Goal: Transaction & Acquisition: Purchase product/service

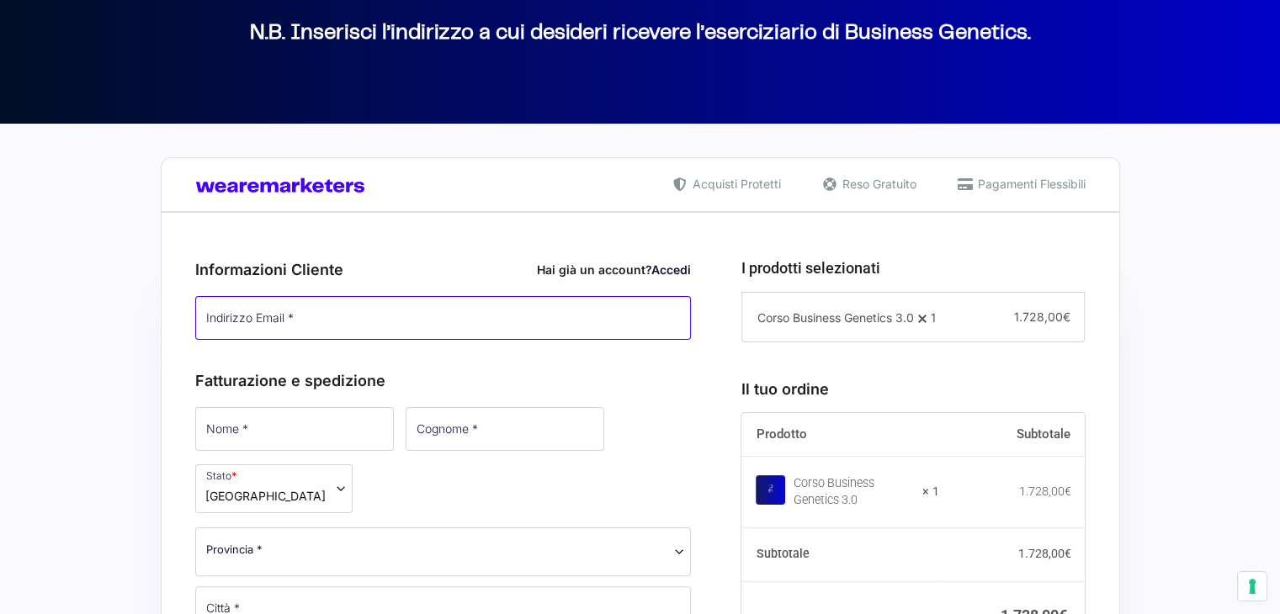
click at [326, 315] on input "Indirizzo Email *" at bounding box center [443, 318] width 497 height 44
type input "[EMAIL_ADDRESS][DOMAIN_NAME]"
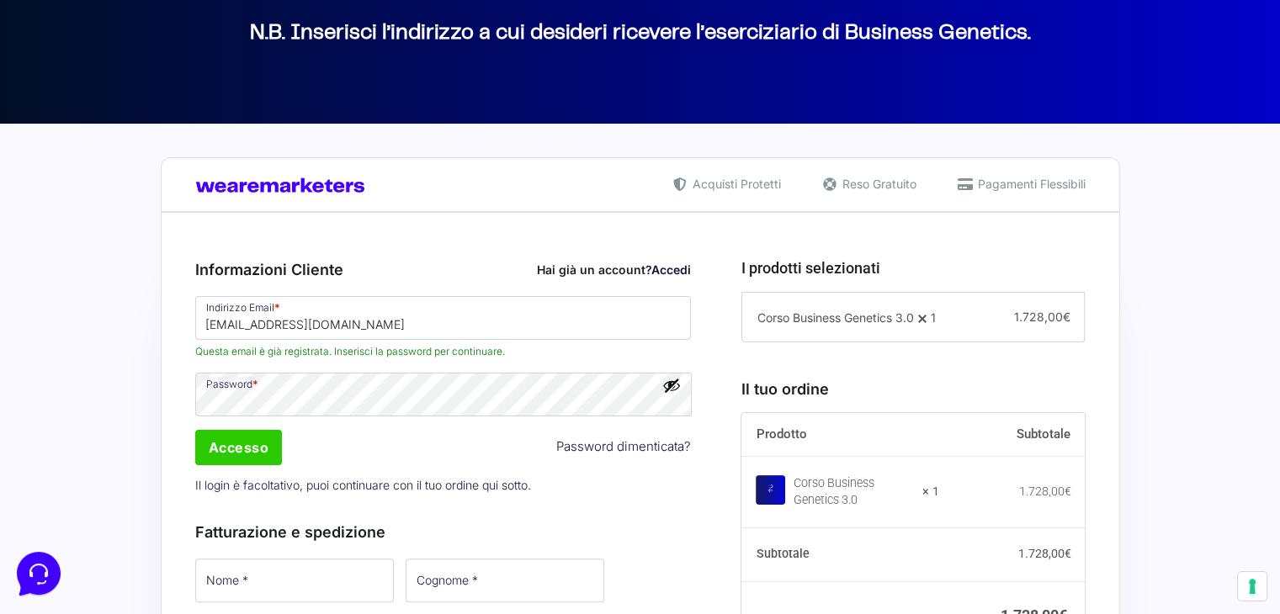
click at [670, 267] on link "Accedi" at bounding box center [671, 270] width 40 height 14
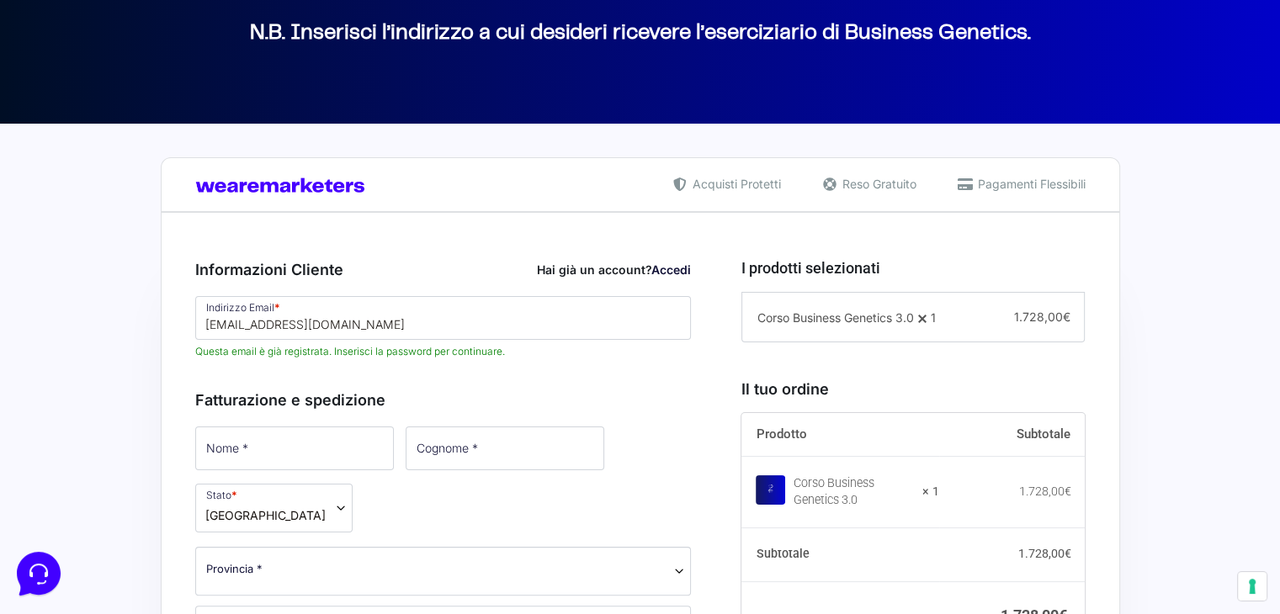
click at [677, 269] on link "Accedi" at bounding box center [671, 270] width 40 height 14
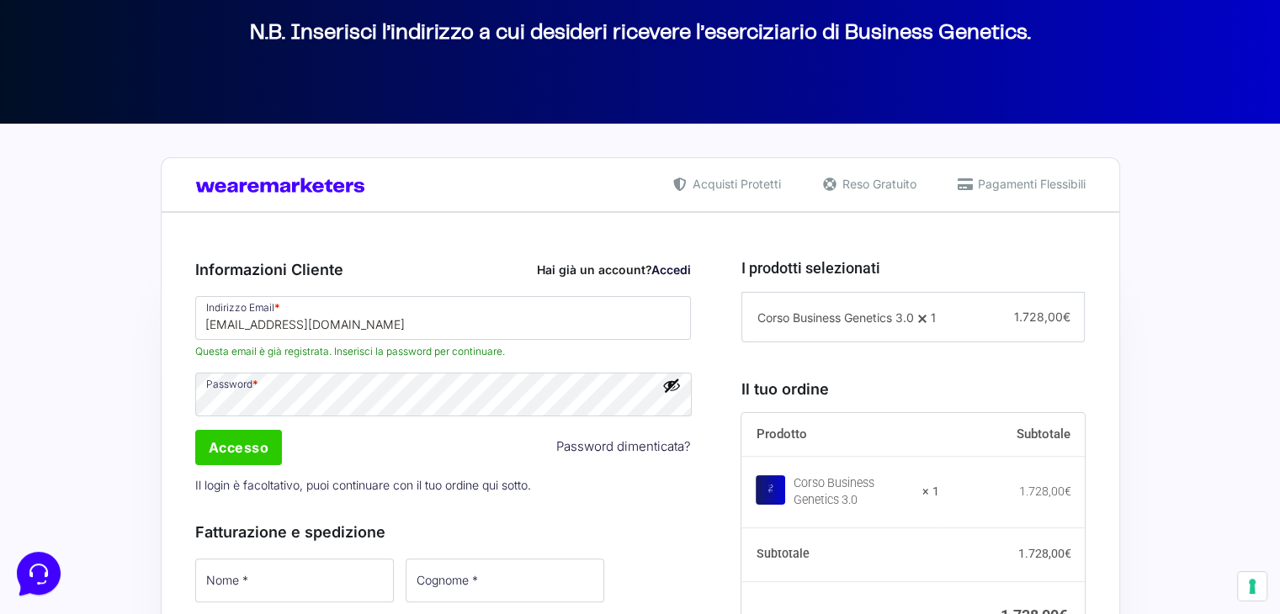
click at [668, 391] on button "Mostra password" at bounding box center [671, 385] width 19 height 19
click at [254, 449] on input "Accesso" at bounding box center [239, 447] width 88 height 35
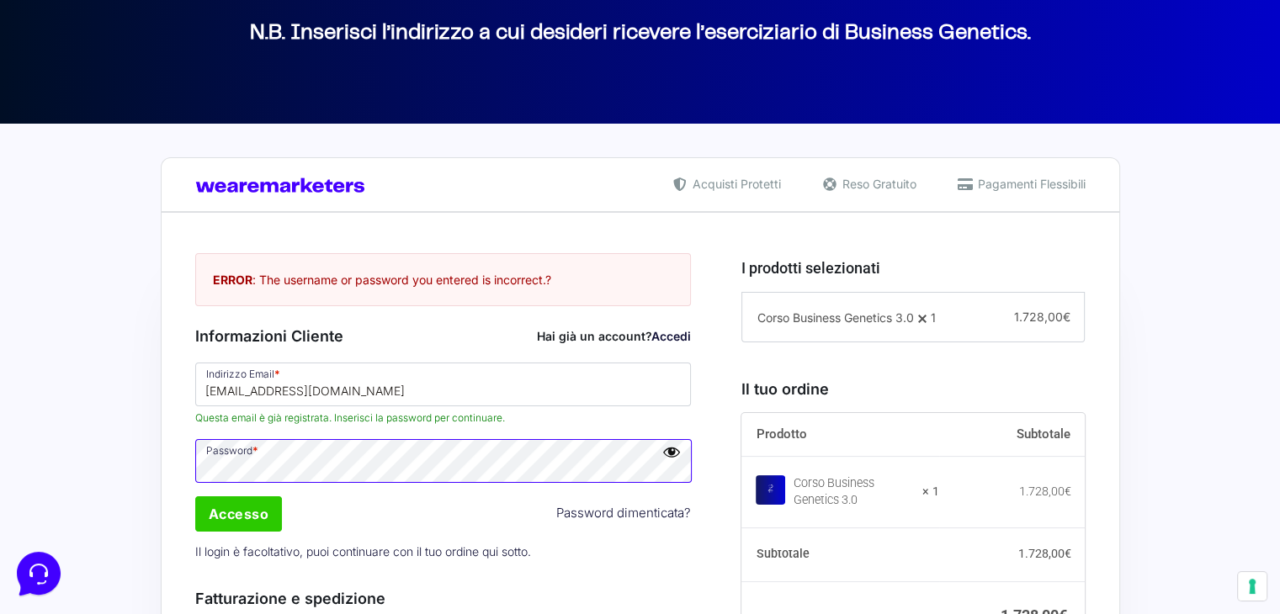
click at [201, 482] on p "Password *" at bounding box center [443, 461] width 508 height 49
click at [242, 516] on input "Accesso" at bounding box center [239, 514] width 88 height 35
click at [247, 510] on input "Accesso" at bounding box center [239, 514] width 88 height 35
click at [237, 513] on input "Accesso" at bounding box center [239, 514] width 88 height 35
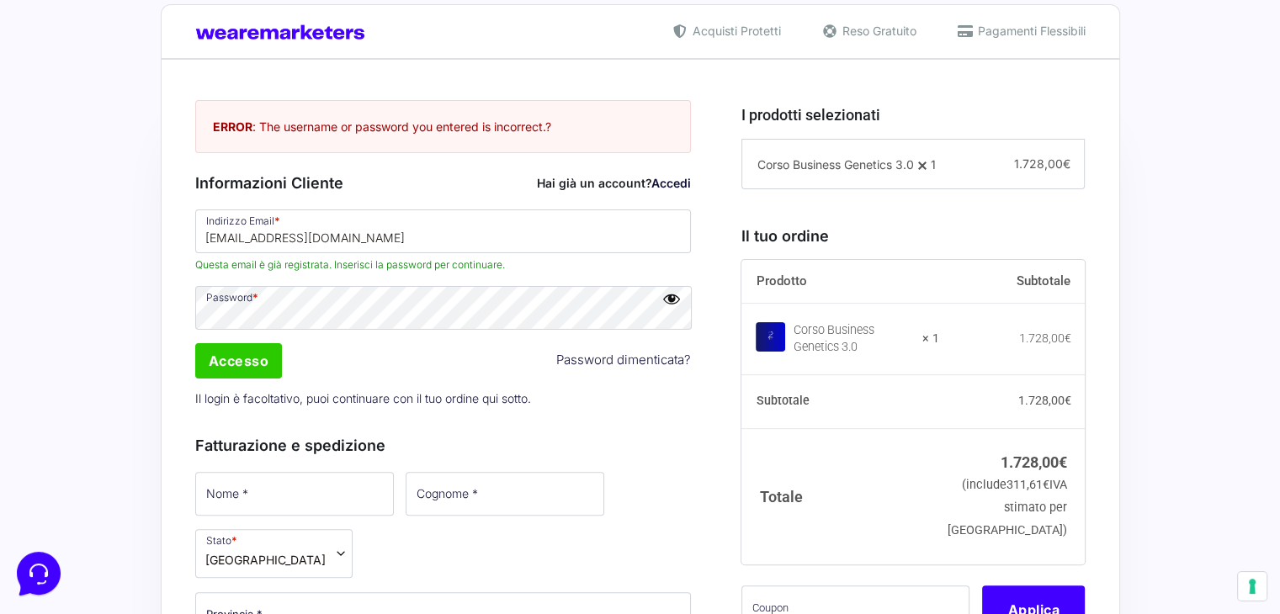
scroll to position [421, 0]
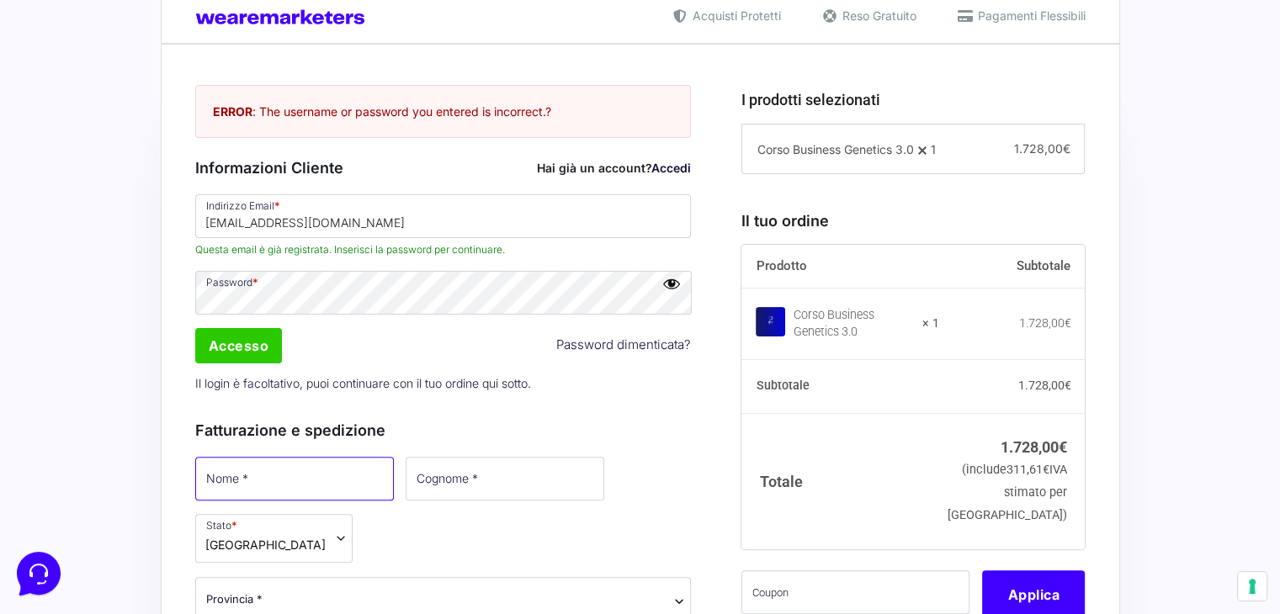
click at [311, 475] on input "Nome *" at bounding box center [294, 479] width 199 height 44
type input "[PERSON_NAME]"
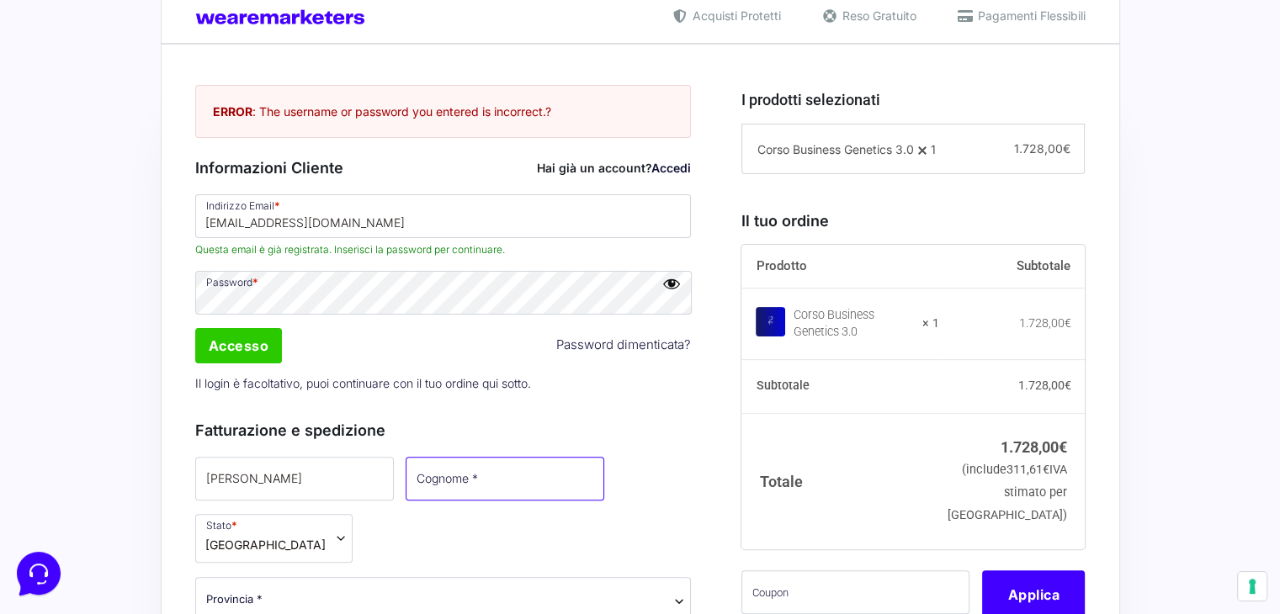
type input "Gallotta"
select select "BA"
type input "Bari"
type input "13"
type input "70125"
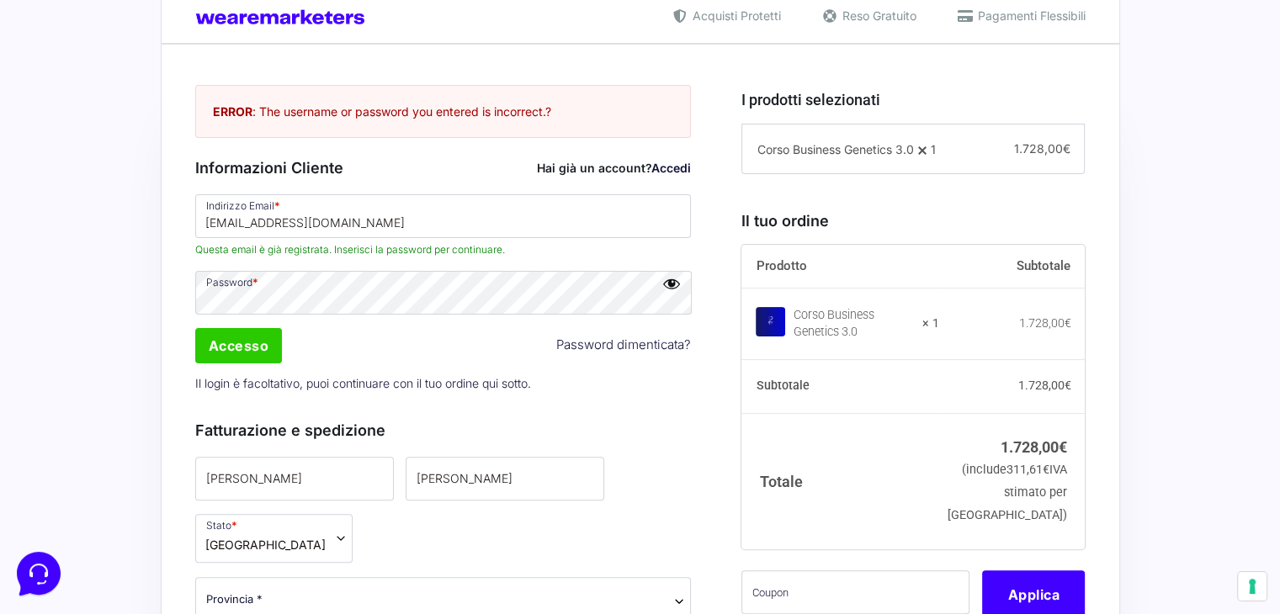
type input "[PHONE_NUMBER]"
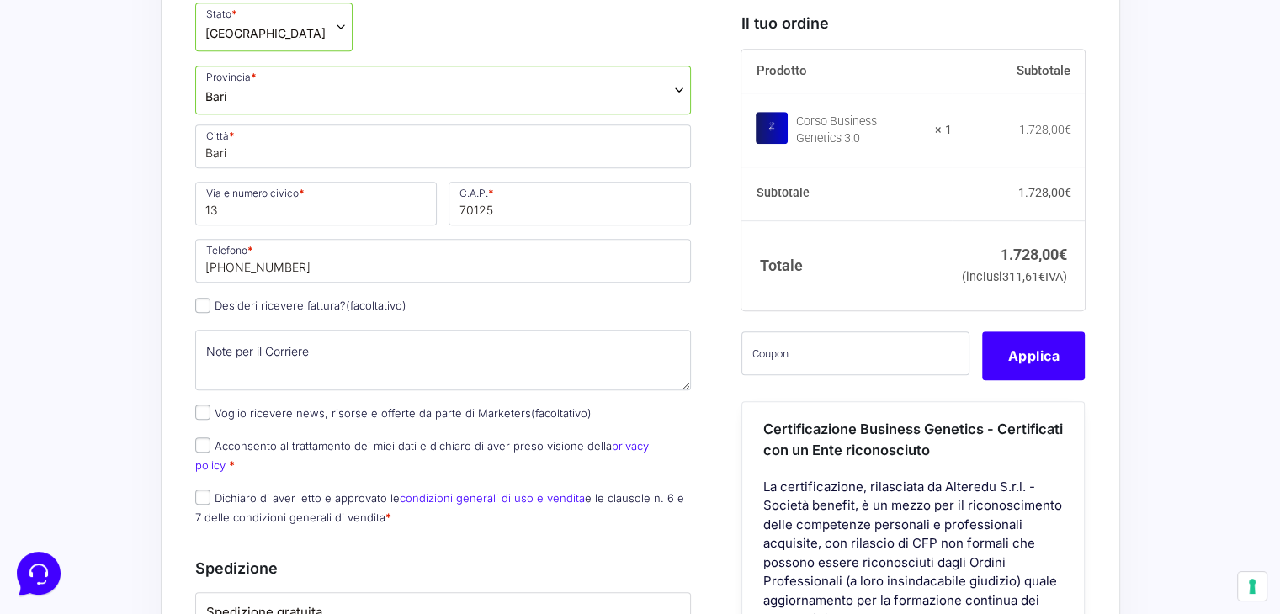
scroll to position [936, 0]
click at [198, 302] on input "Desideri ricevere fattura? (facoltativo)" at bounding box center [202, 302] width 15 height 15
checkbox input "true"
select select "IT"
type input "0000000"
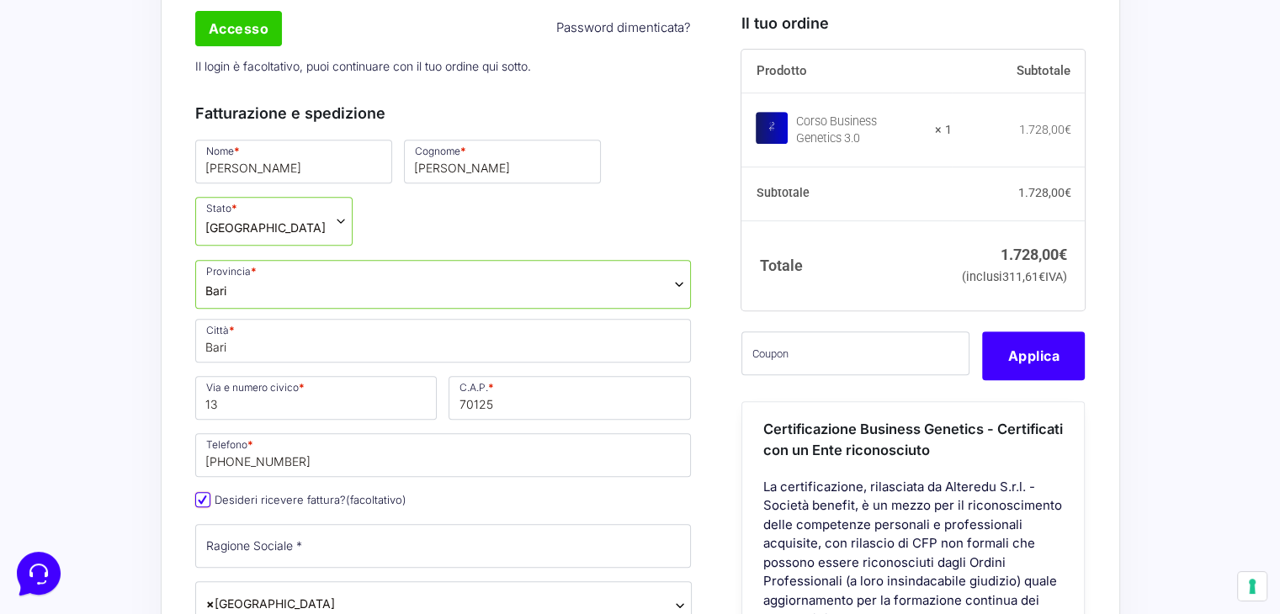
scroll to position [768, 0]
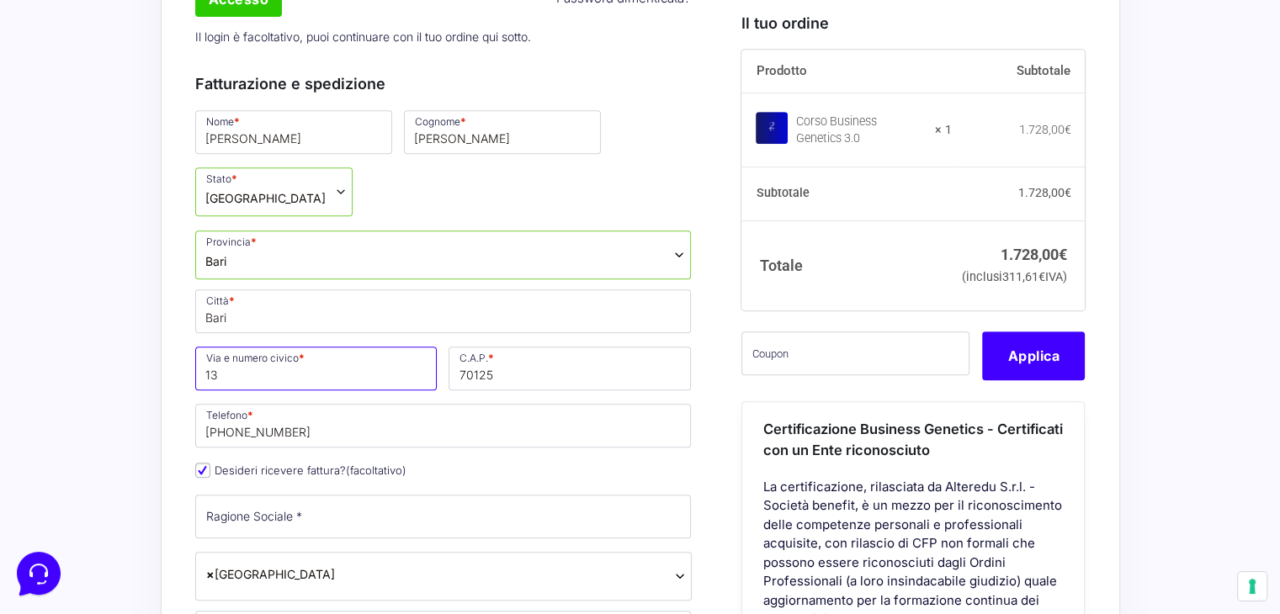
click at [203, 369] on input "13" at bounding box center [316, 369] width 242 height 44
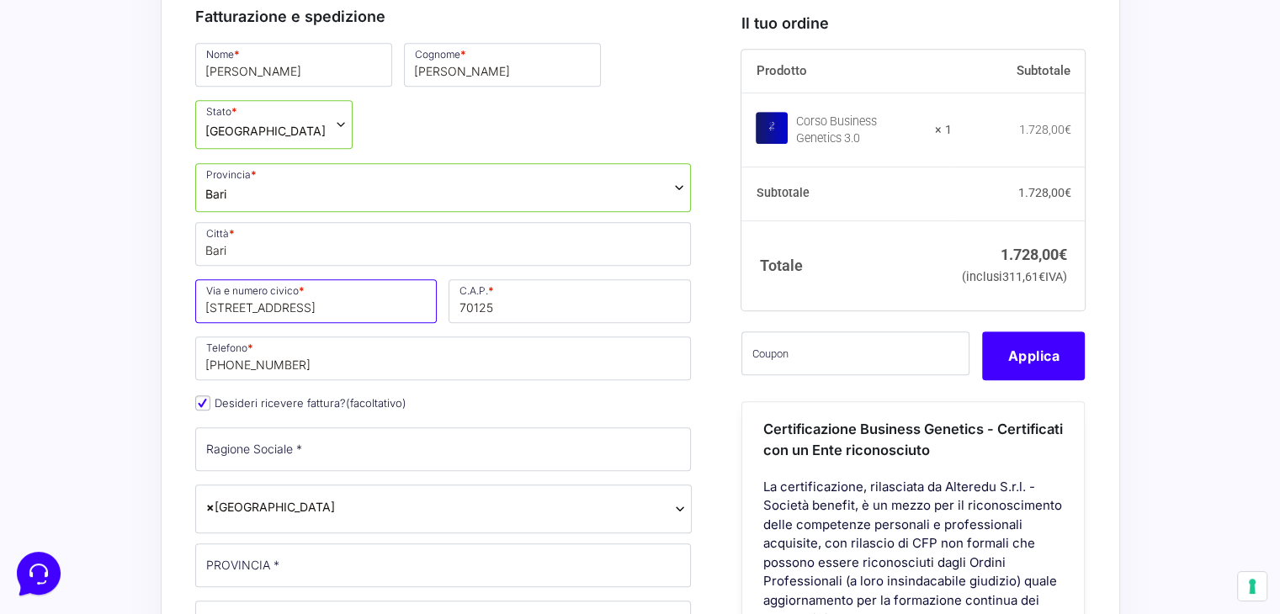
scroll to position [936, 0]
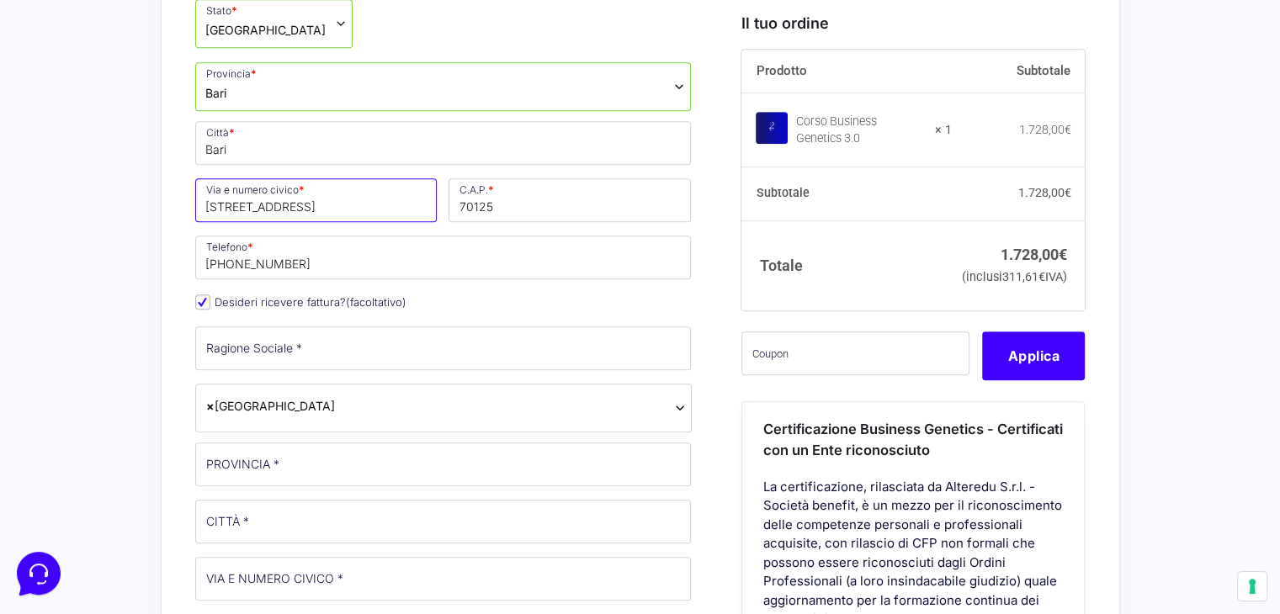
type input "[STREET_ADDRESS]"
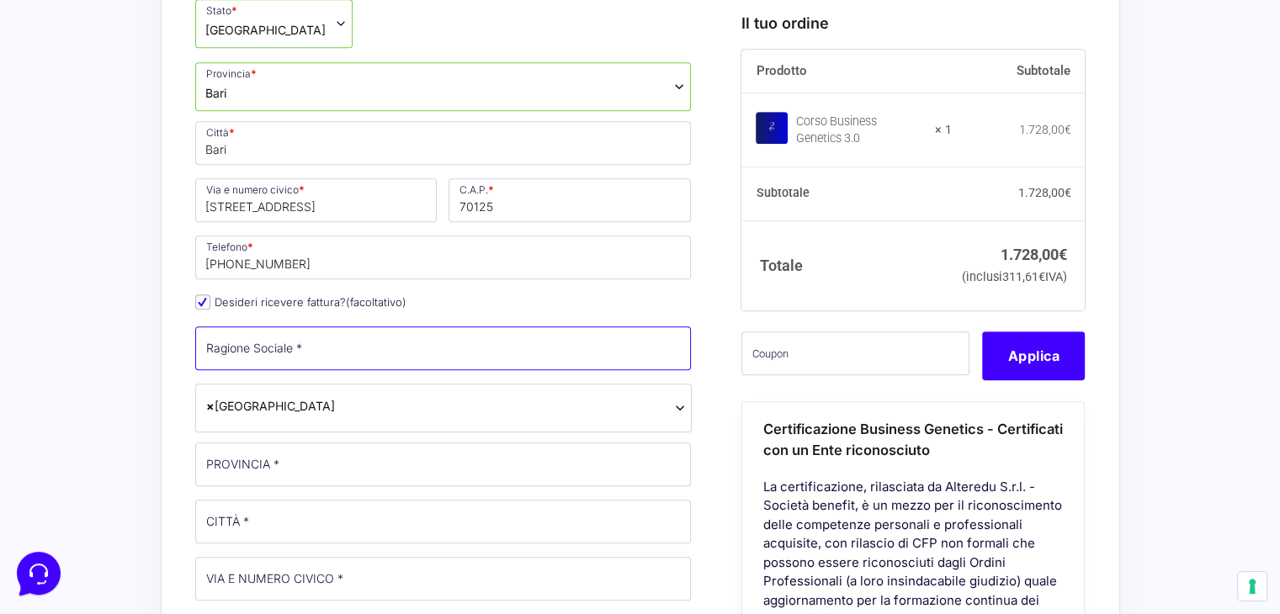
click at [328, 352] on input "Ragione Sociale *" at bounding box center [443, 349] width 497 height 44
type input "[PERSON_NAME]"
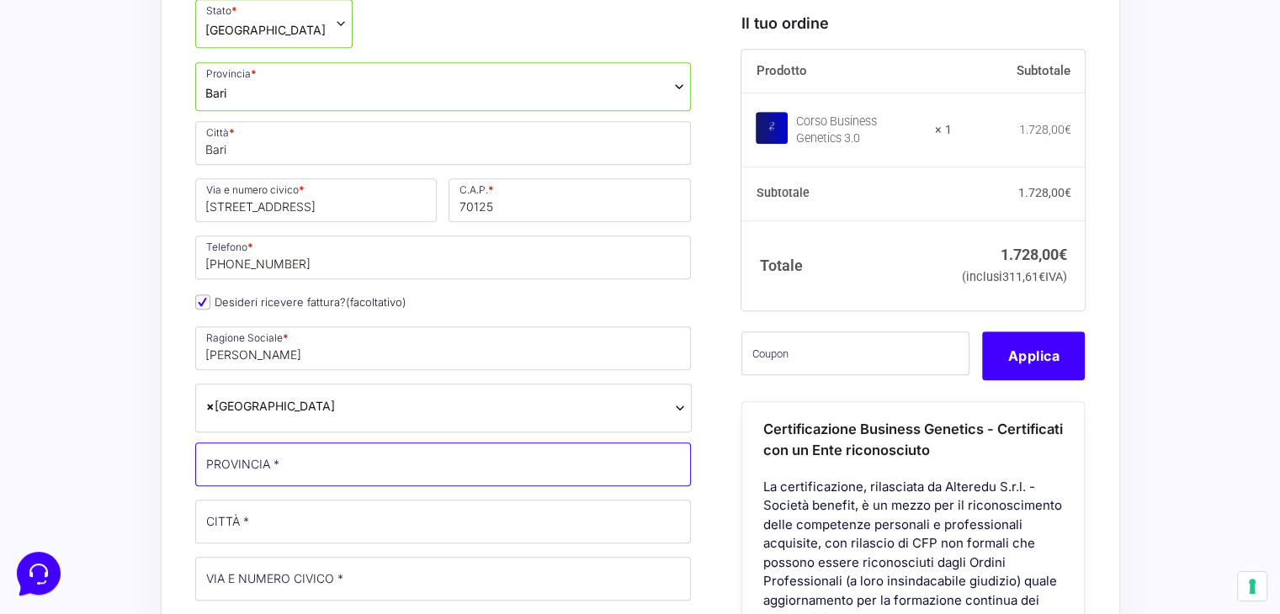
click at [313, 474] on input "PROVINCIA *" at bounding box center [443, 465] width 497 height 44
type input "BA"
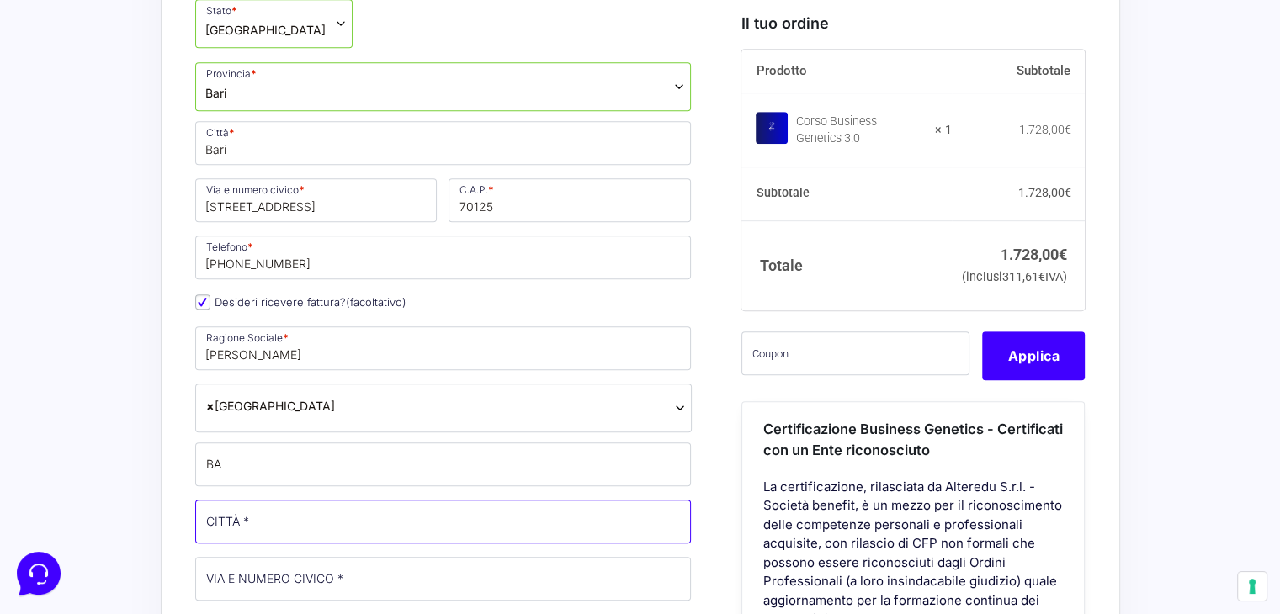
type input "Gioia del Colle"
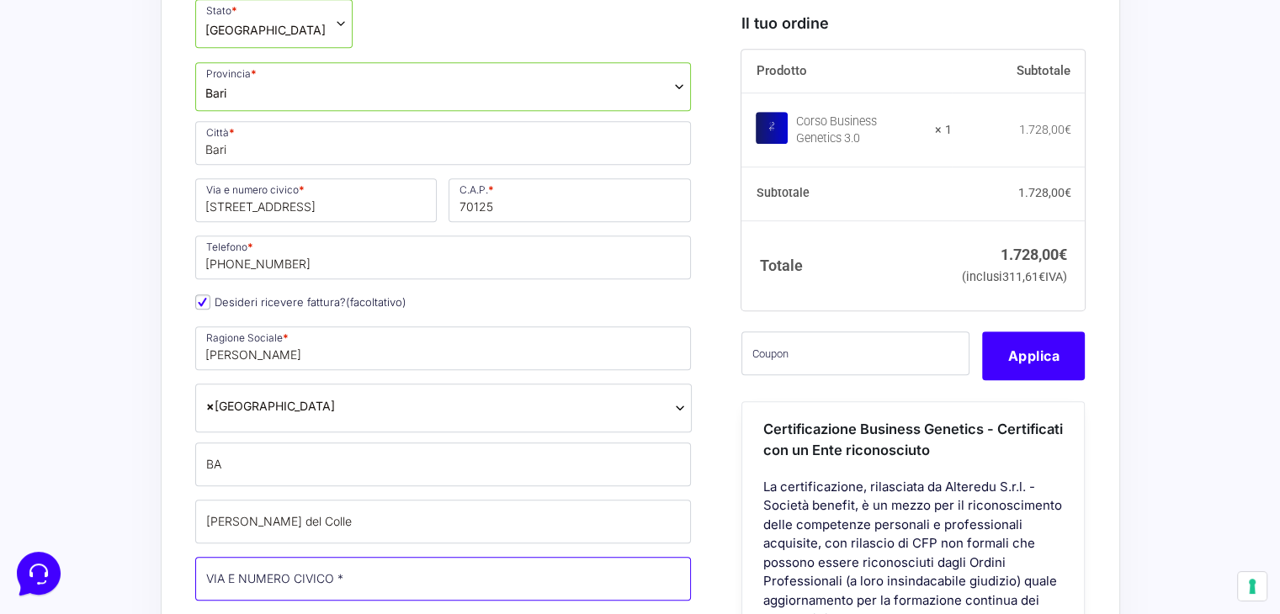
type input "Via Federico II di Svevia, 5305"
type input "70023"
type input "[PHONE_NUMBER]"
type input "[EMAIL_ADDRESS][DOMAIN_NAME]"
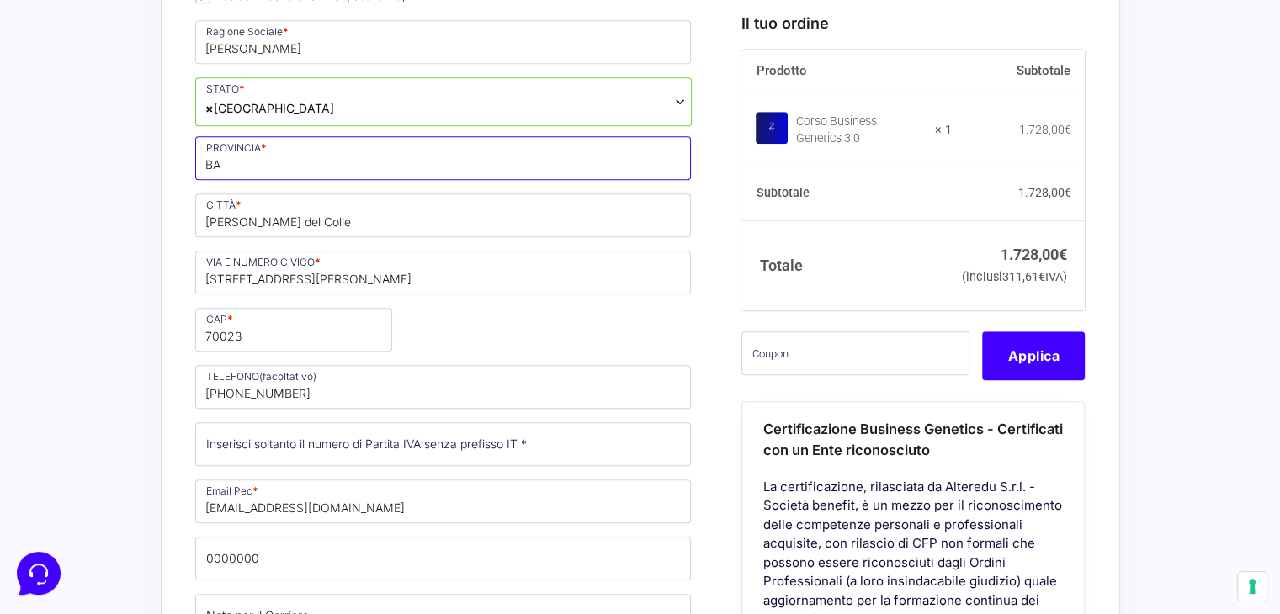
scroll to position [1272, 0]
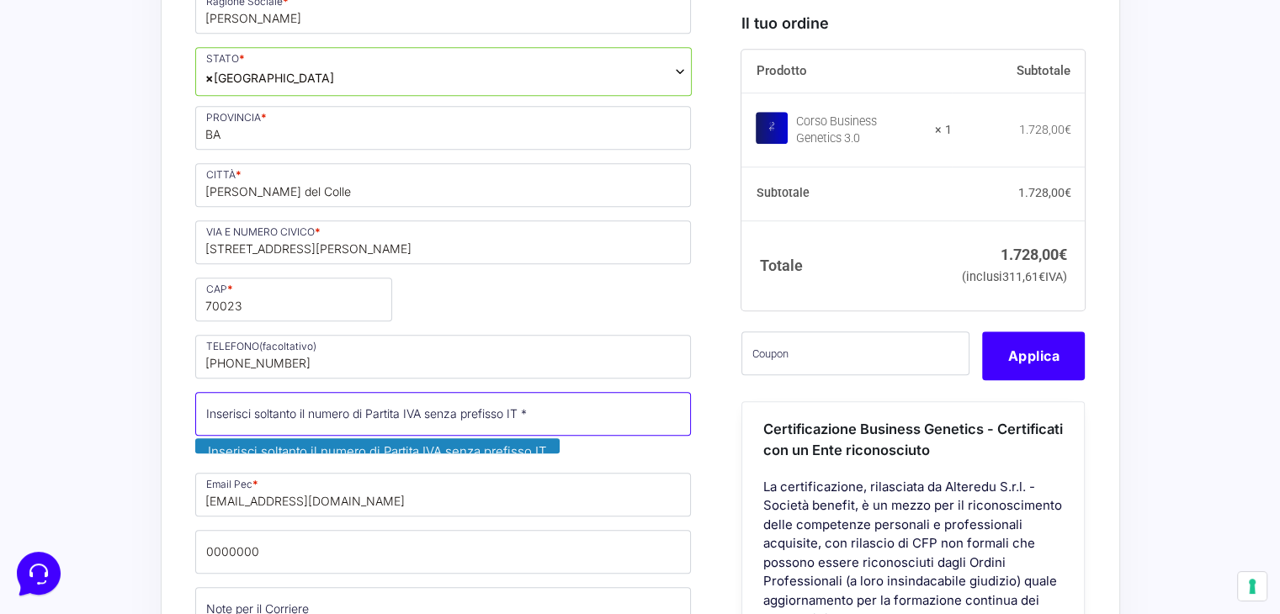
click at [318, 405] on input "Partita Iva *" at bounding box center [443, 414] width 497 height 44
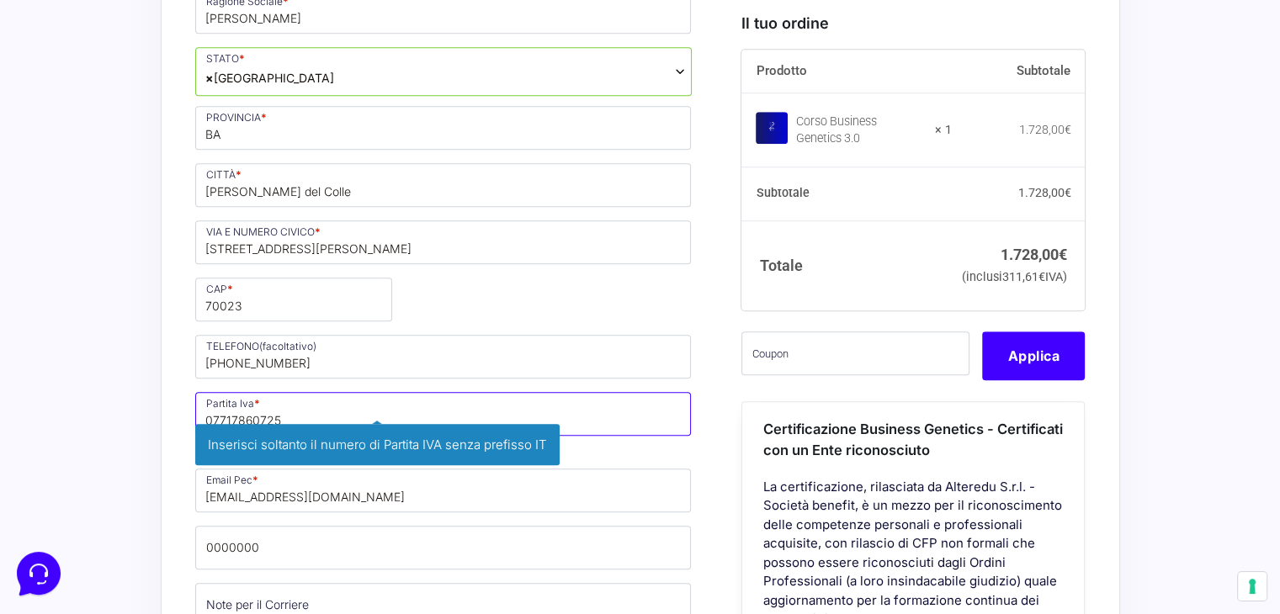
type input "07717860725"
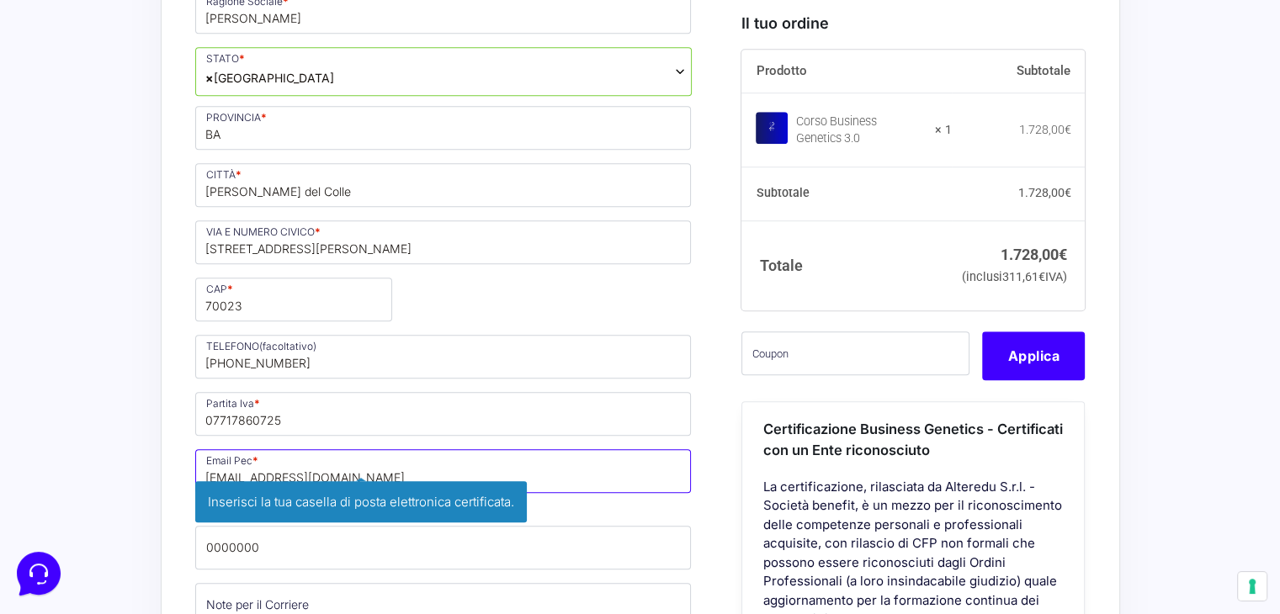
drag, startPoint x: 333, startPoint y: 496, endPoint x: 246, endPoint y: 494, distance: 87.5
click at [246, 494] on span "giogallotta@gmail.com Inserisci la tua casella di posta elettronica certificata." at bounding box center [443, 479] width 497 height 61
type input "g"
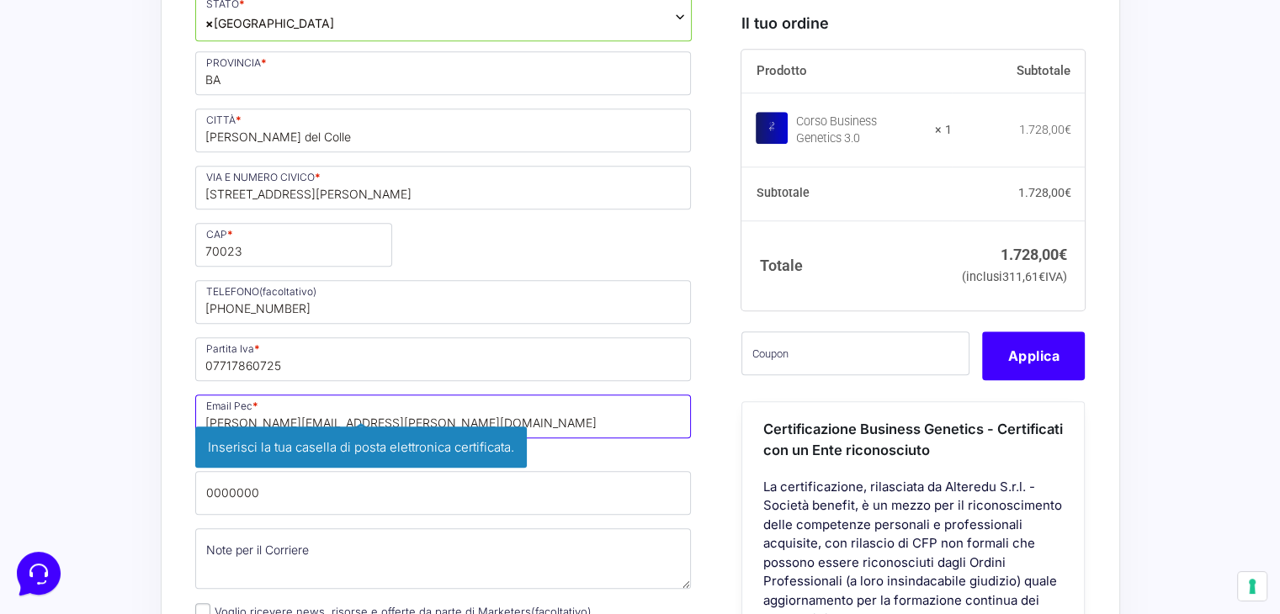
scroll to position [1357, 0]
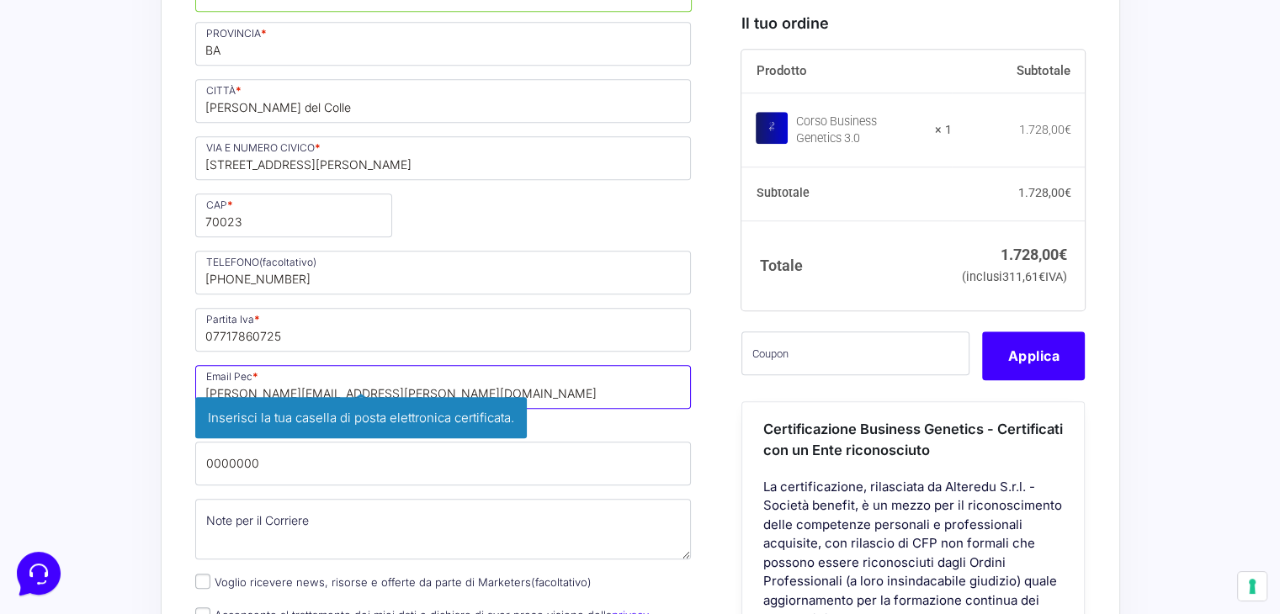
type input "gallotta.giovanna@obpbpec.it"
click at [557, 424] on p "Email Pec * gallotta.giovanna@obpbpec.it Inserisci la tua casella di posta elet…" at bounding box center [443, 397] width 508 height 68
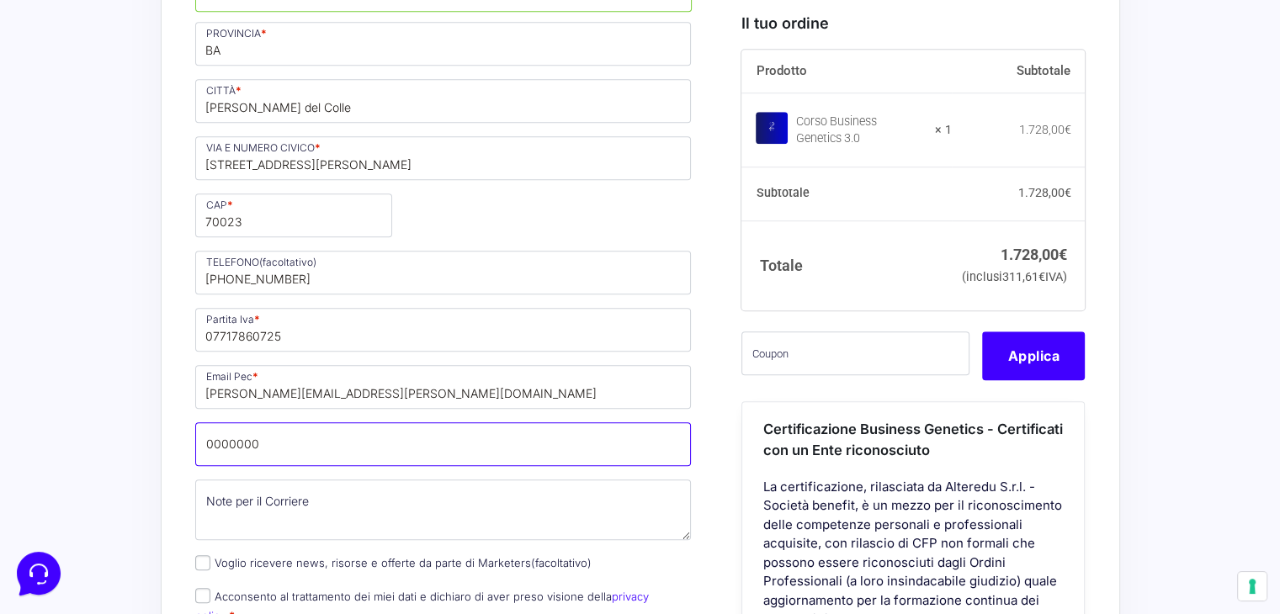
click at [319, 437] on input "0000000" at bounding box center [443, 444] width 497 height 44
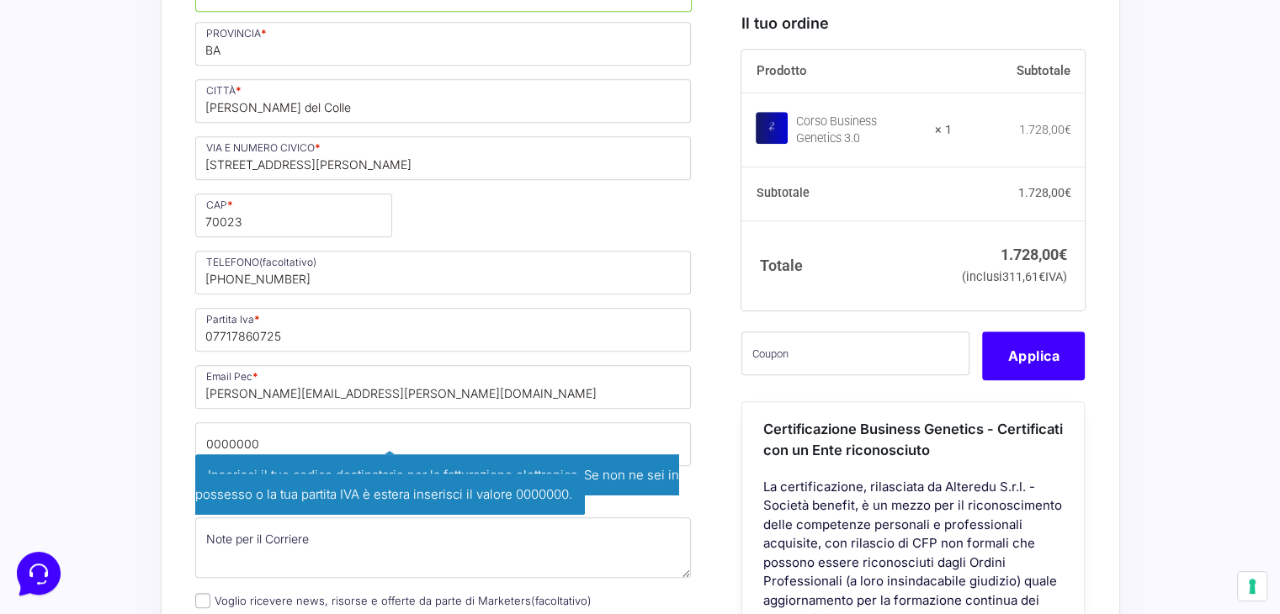
click at [576, 488] on span "Inserisci il tuo codice destinatario per la fatturazione elettronica. Se non ne…" at bounding box center [437, 484] width 484 height 61
click at [280, 441] on input "0000000" at bounding box center [443, 444] width 497 height 44
click at [226, 441] on input "0000000" at bounding box center [443, 444] width 497 height 44
click at [494, 445] on input "0000000" at bounding box center [443, 444] width 497 height 44
click at [407, 428] on input "0000000" at bounding box center [443, 444] width 497 height 44
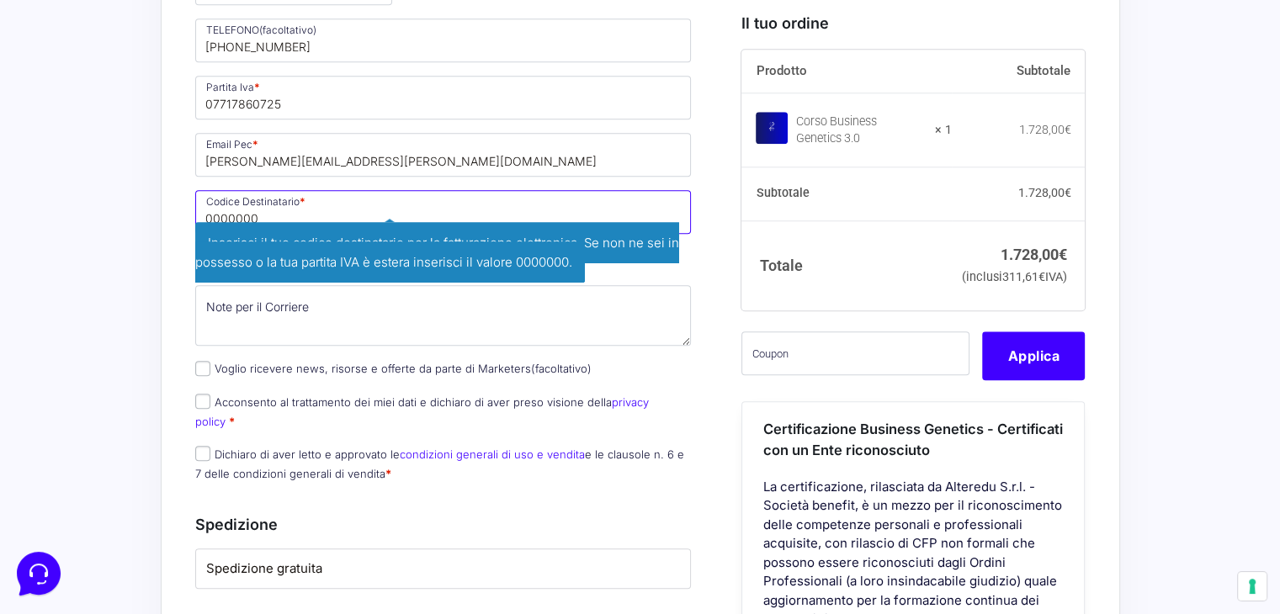
scroll to position [1609, 0]
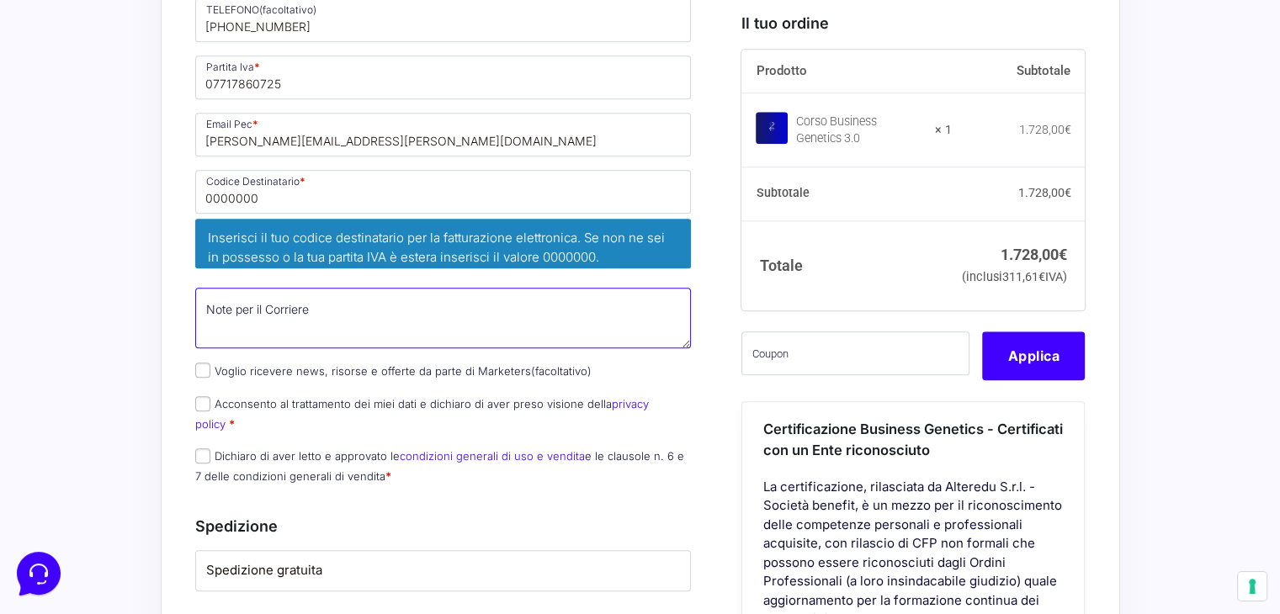
click at [339, 297] on textarea "Note per il Corriere (facoltativo)" at bounding box center [443, 318] width 497 height 61
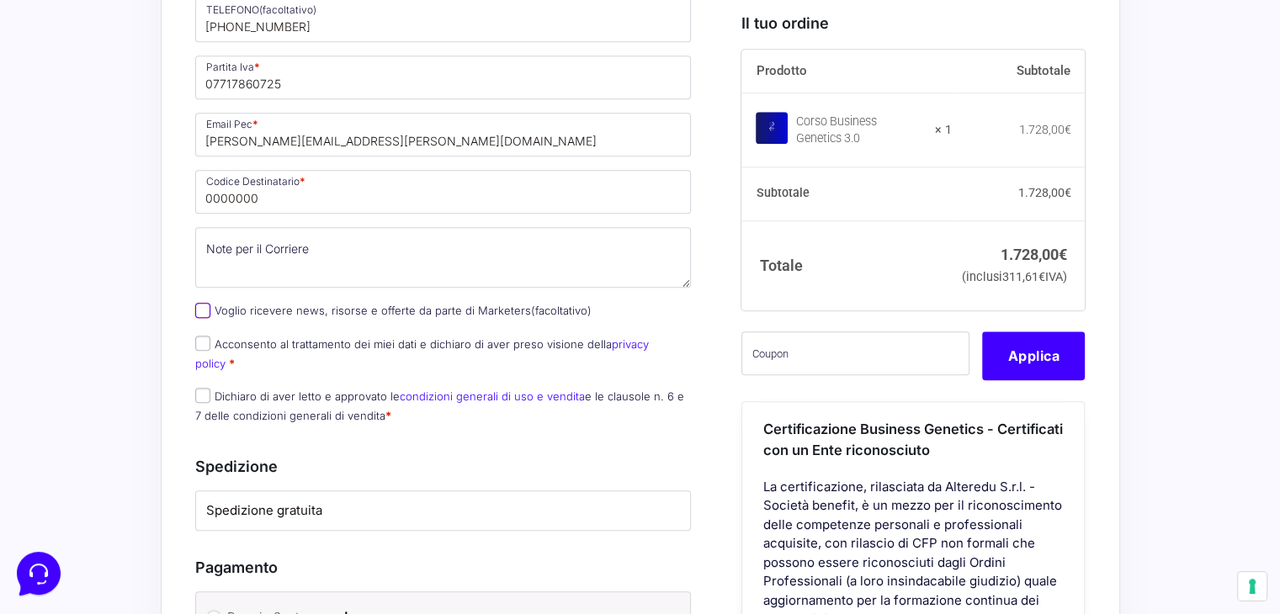
click at [201, 303] on input "Voglio ricevere news, risorse e offerte da parte di Marketers (facoltativo)" at bounding box center [202, 310] width 15 height 15
checkbox input "true"
click at [201, 343] on input "Acconsento al trattamento dei miei dati e dichiaro di aver preso visione della …" at bounding box center [202, 343] width 15 height 15
checkbox input "true"
click at [210, 390] on label "Dichiaro di aver letto e approvato le condizioni generali di uso e vendita e le…" at bounding box center [439, 406] width 489 height 33
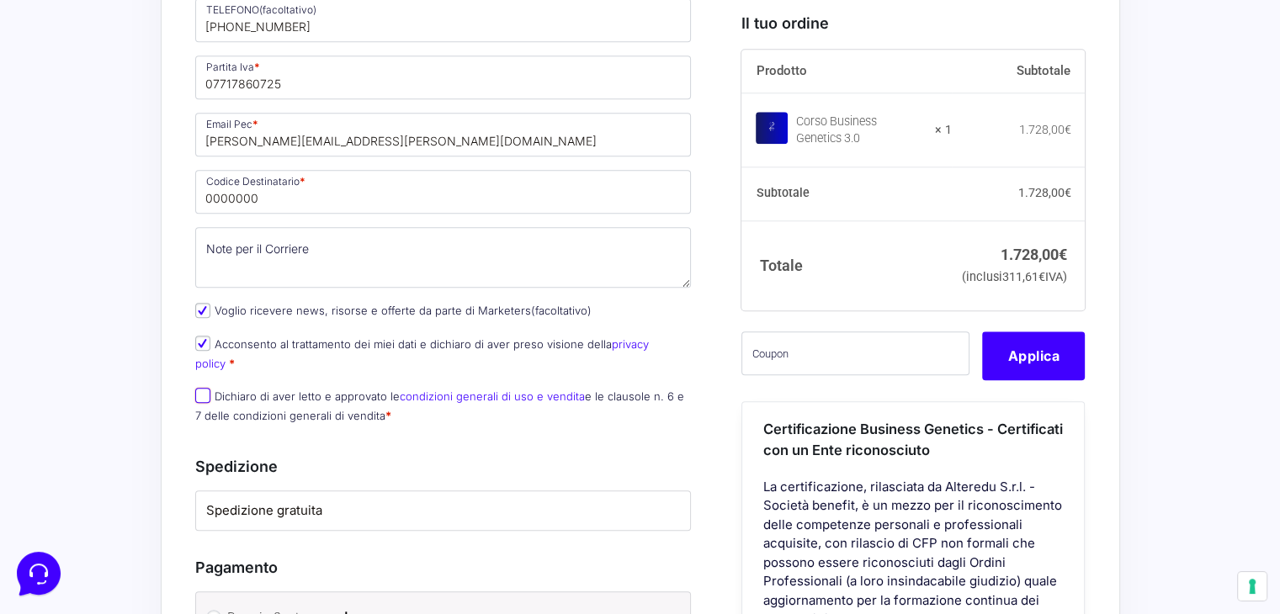
click at [210, 388] on input "Dichiaro di aver letto e approvato le condizioni generali di uso e vendita e le…" at bounding box center [202, 395] width 15 height 15
checkbox input "true"
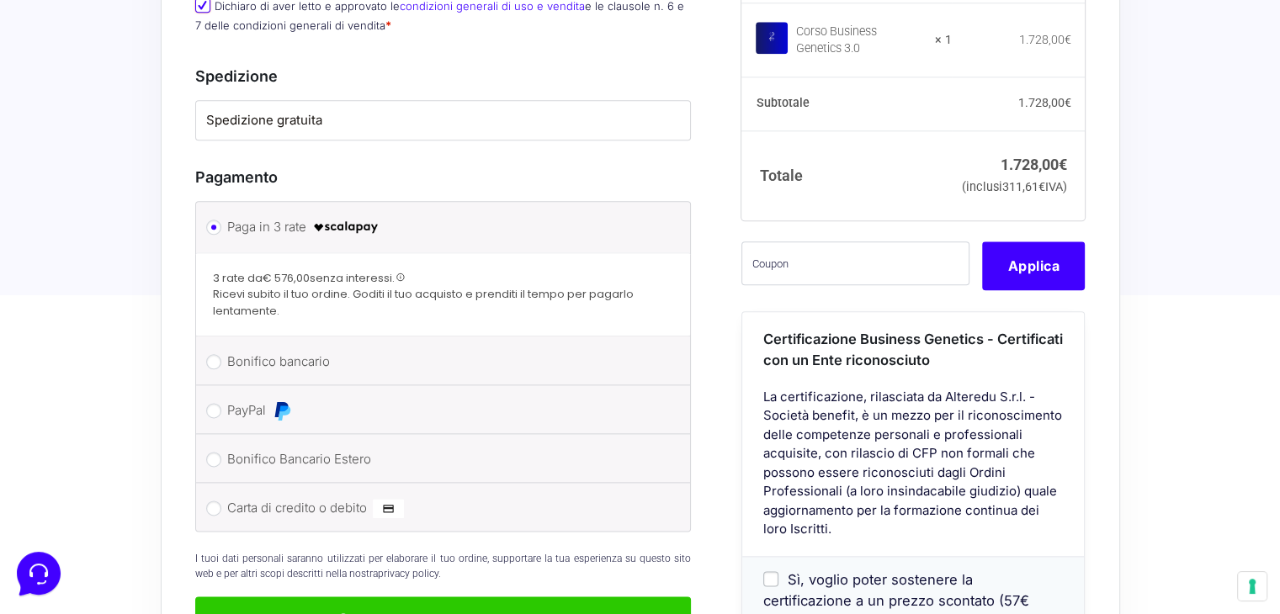
scroll to position [2030, 0]
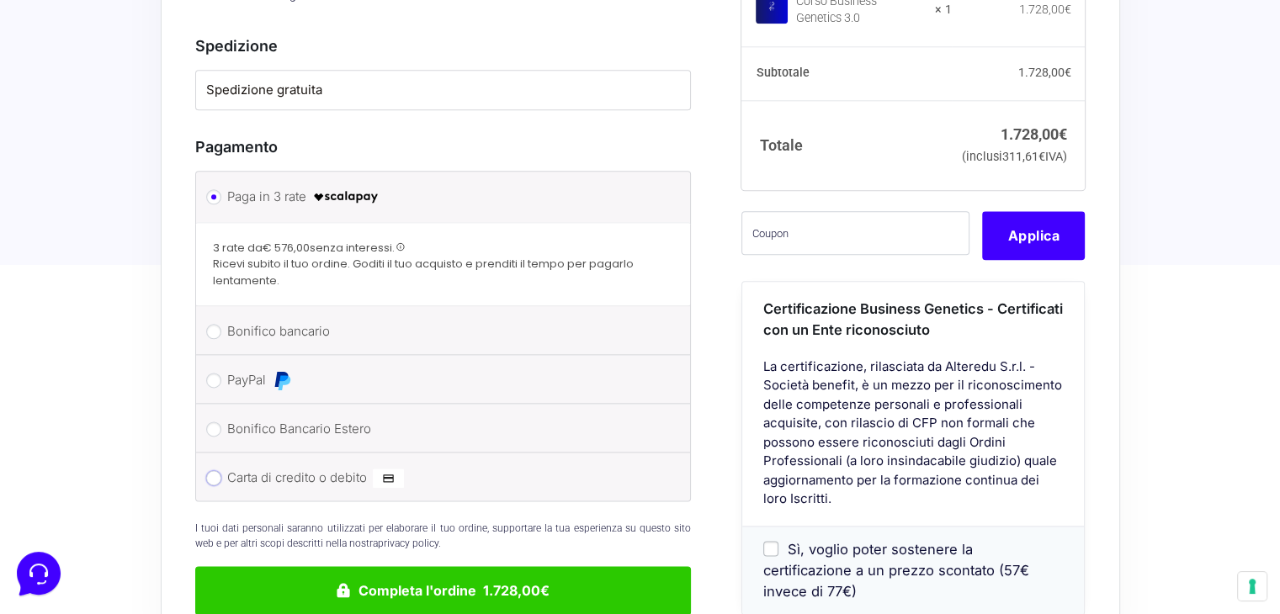
click at [214, 470] on input "Carta di credito o debito" at bounding box center [213, 477] width 15 height 15
radio input "true"
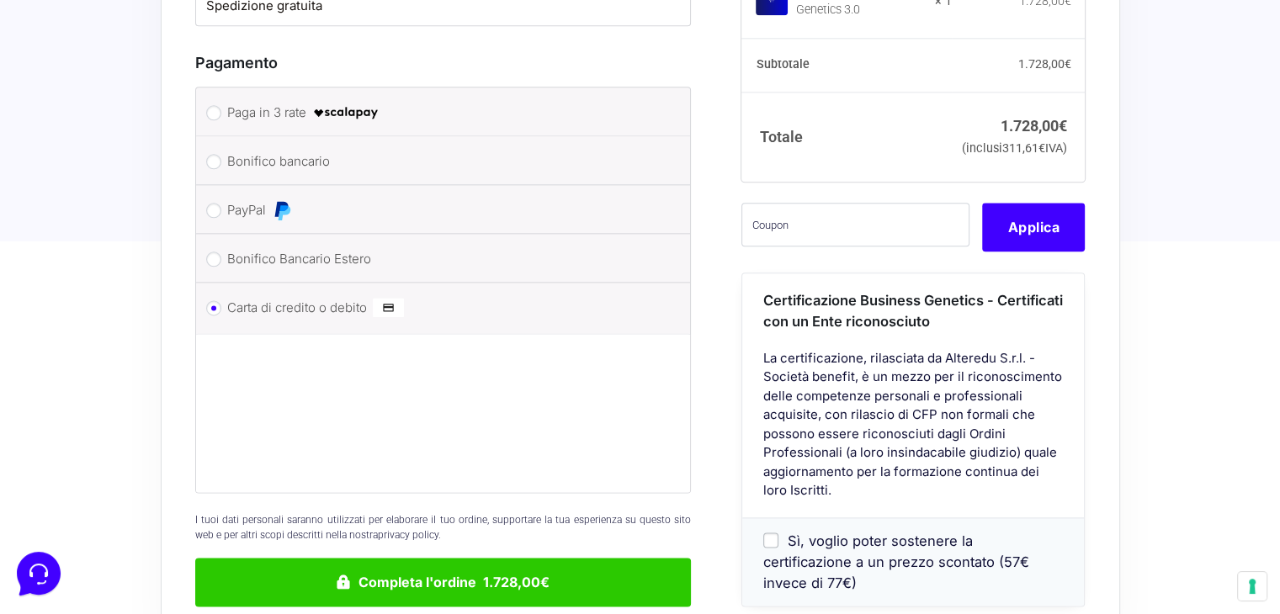
scroll to position [2276, 0]
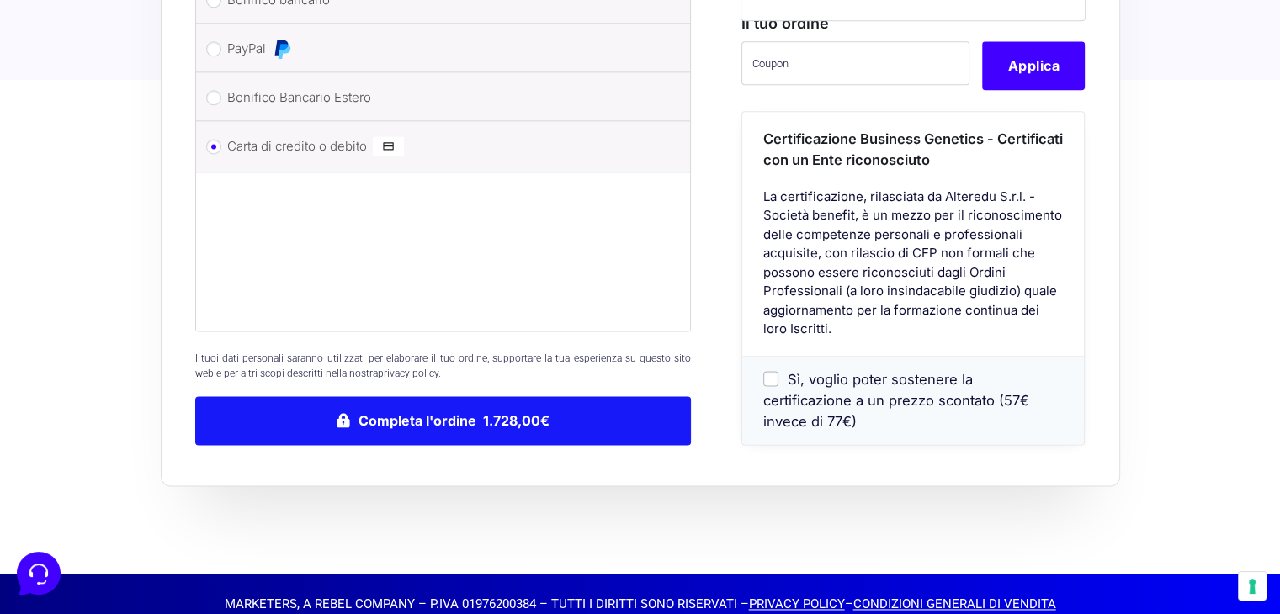
click at [491, 398] on button "Completa l'ordine 1.728,00€" at bounding box center [443, 420] width 497 height 49
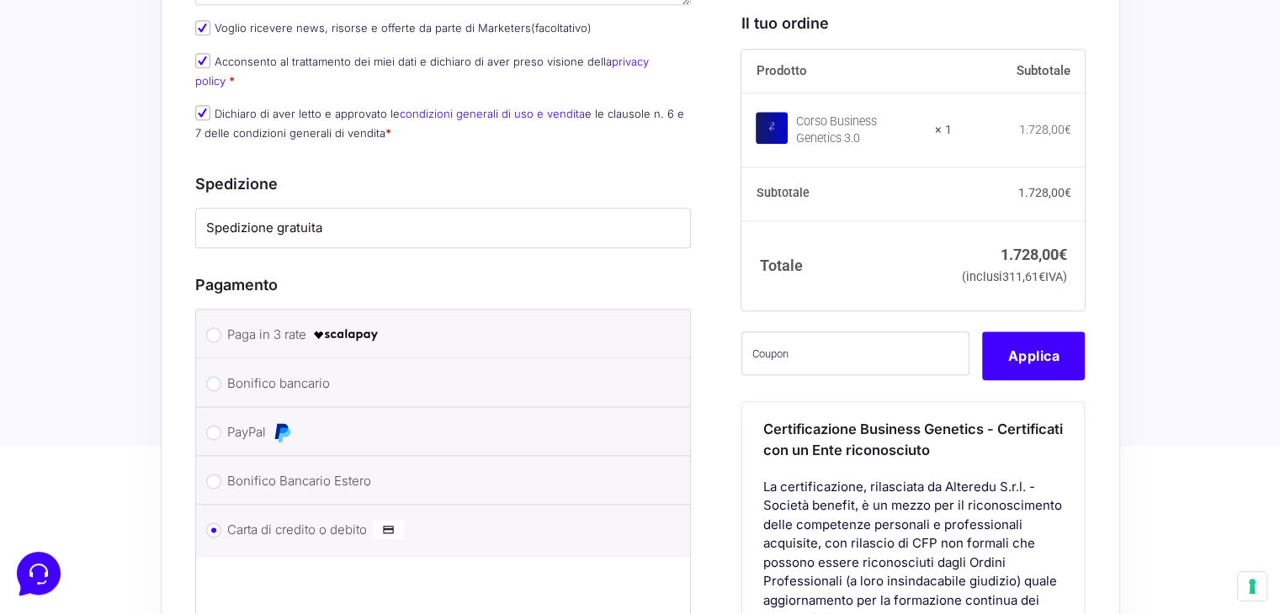
scroll to position [2006, 0]
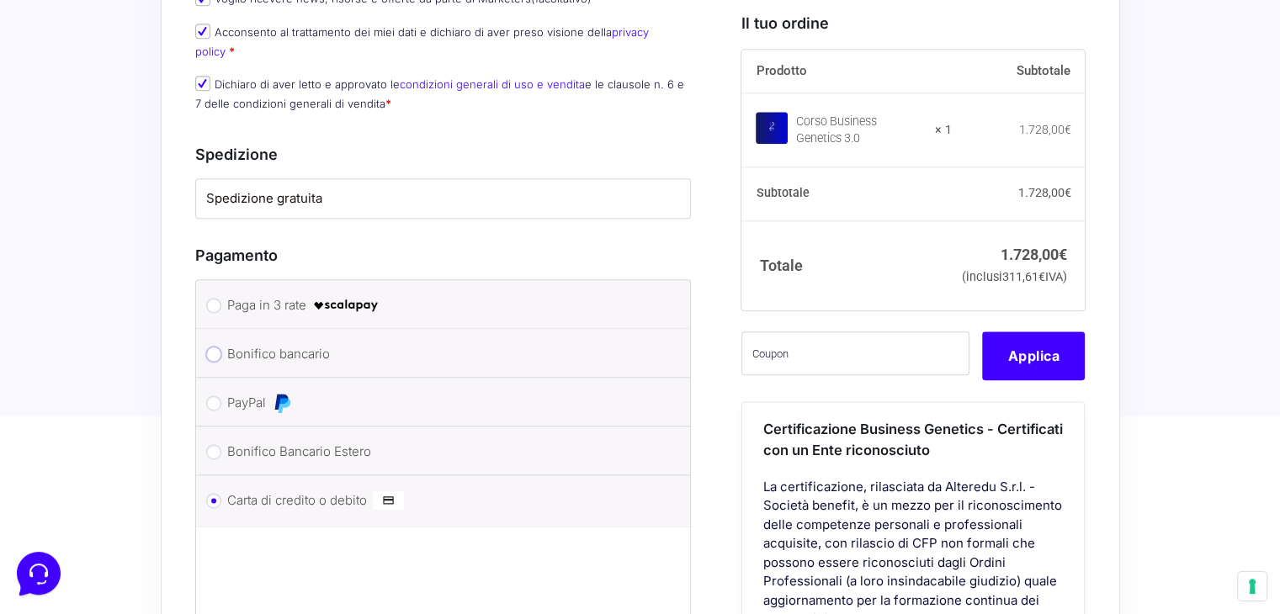
click at [212, 347] on input "Bonifico bancario" at bounding box center [213, 354] width 15 height 15
radio input "true"
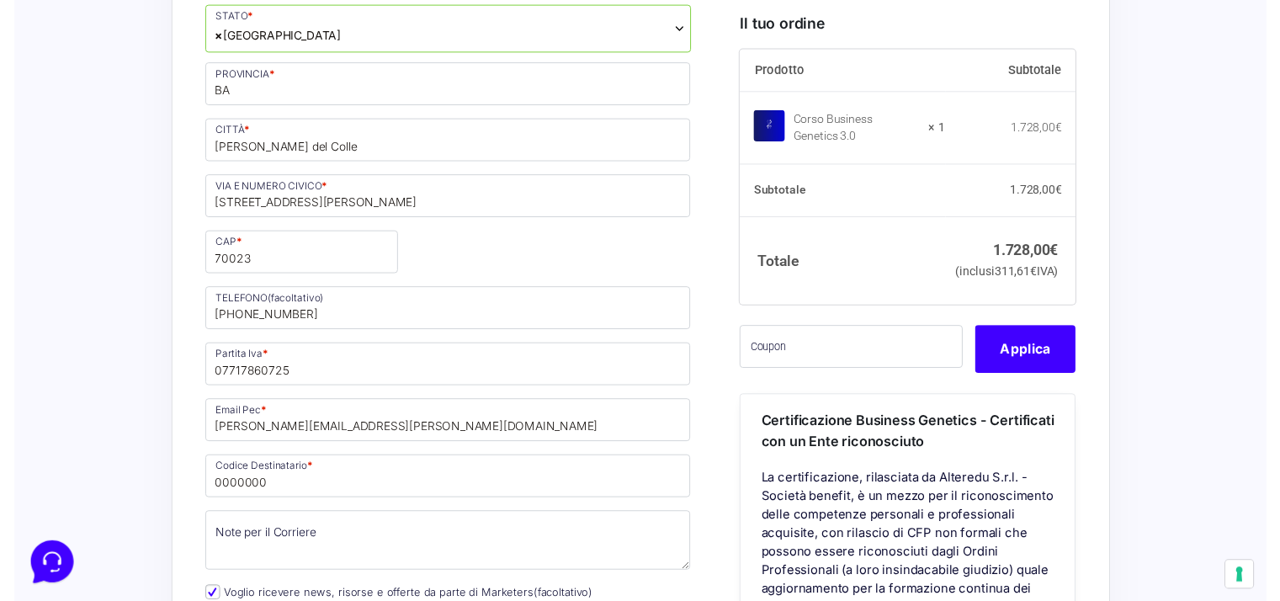
scroll to position [1315, 0]
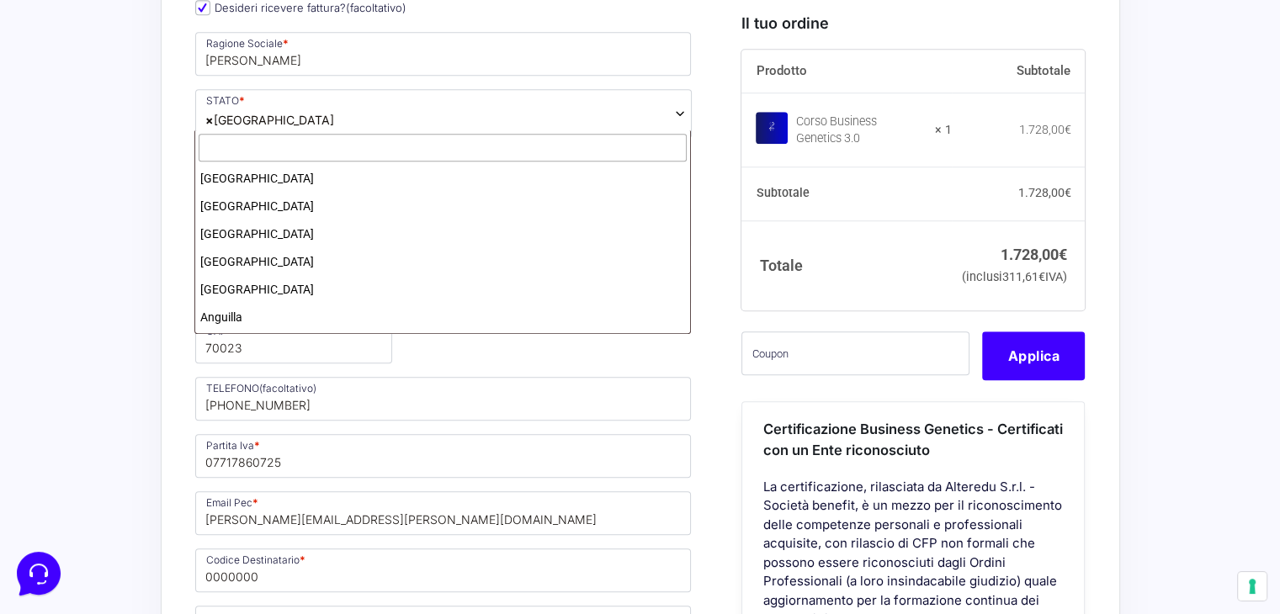
click at [392, 114] on span "× Italia" at bounding box center [443, 113] width 497 height 49
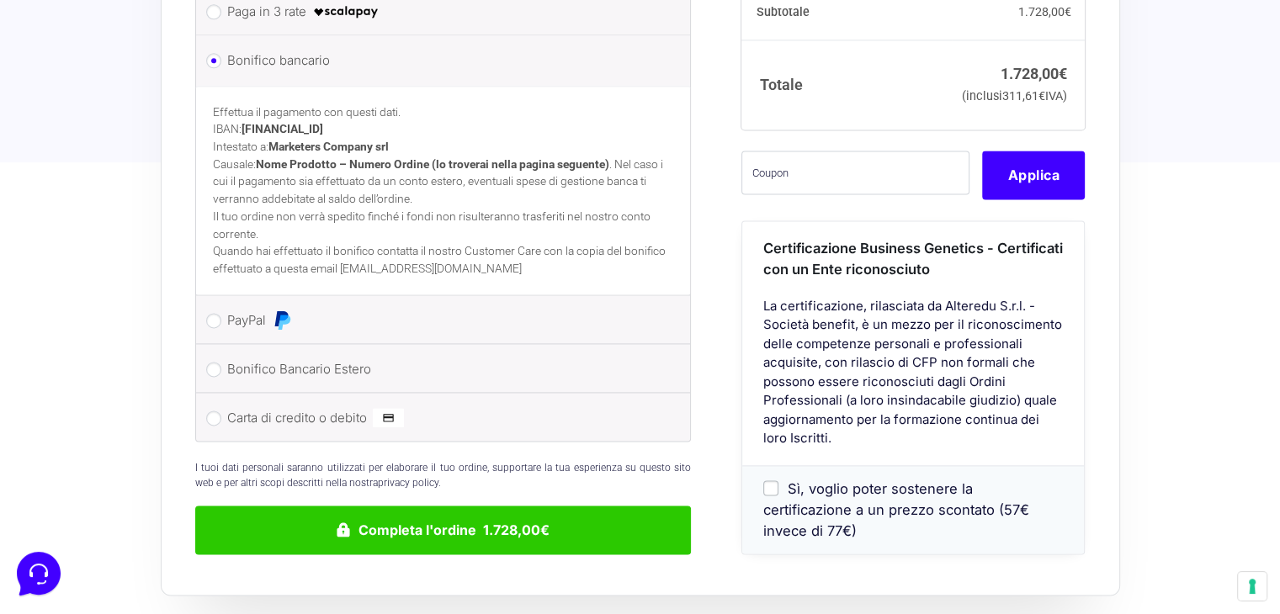
scroll to position [2325, 0]
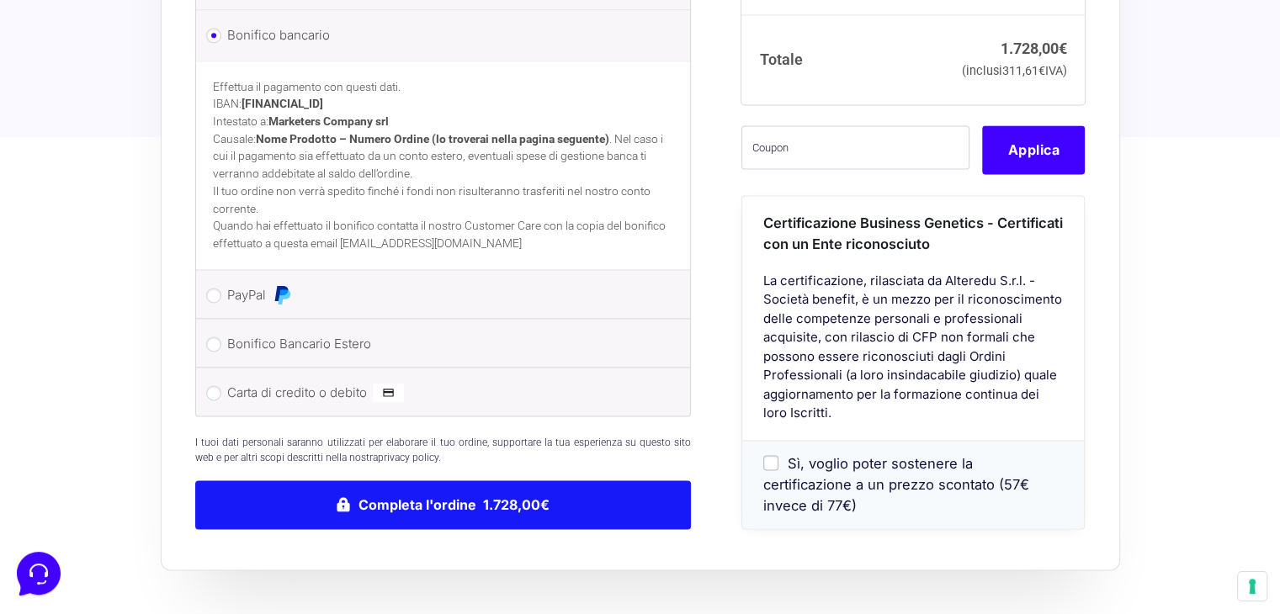
click at [566, 481] on button "Completa l'ordine 1.728,00€" at bounding box center [443, 505] width 497 height 49
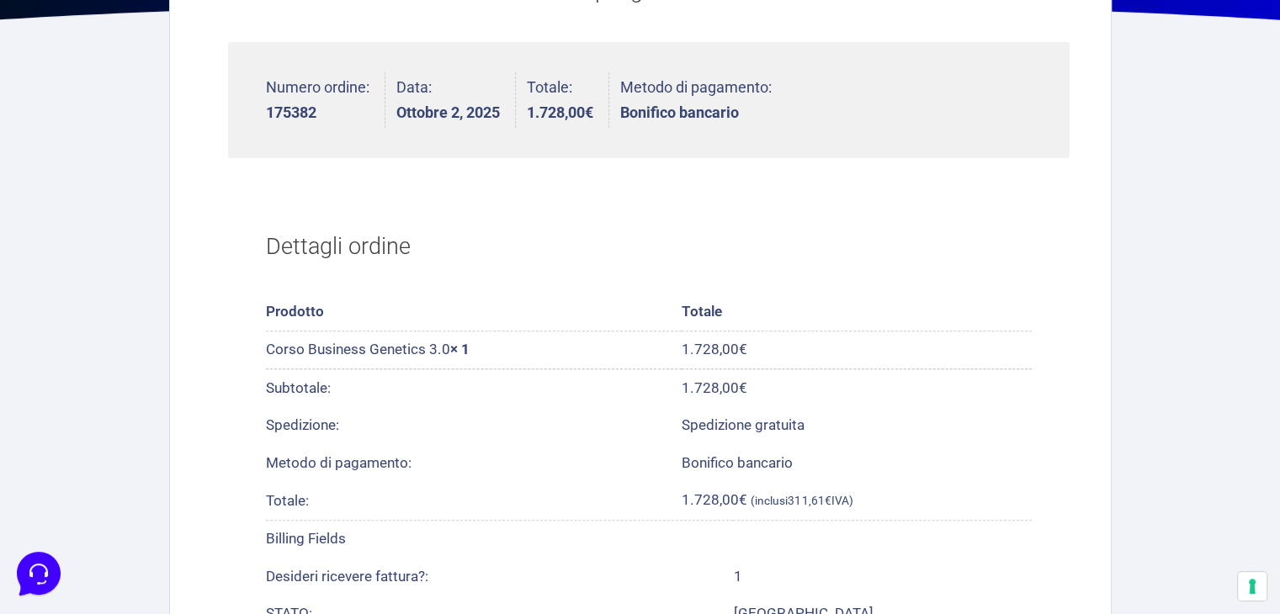
scroll to position [496, 0]
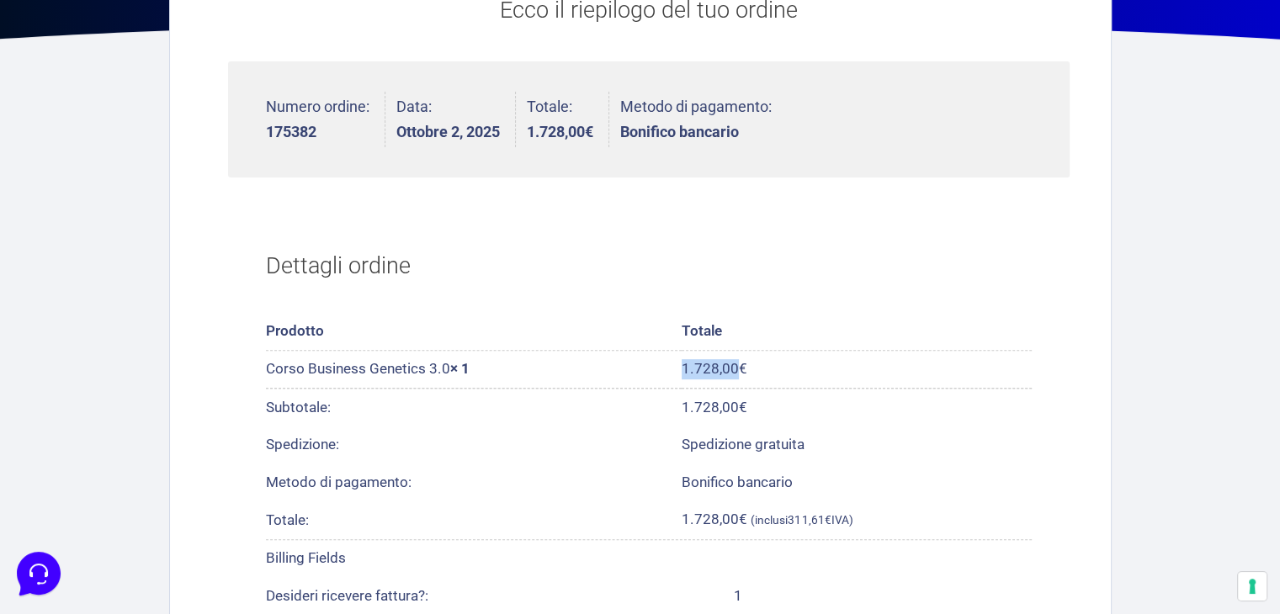
drag, startPoint x: 684, startPoint y: 367, endPoint x: 737, endPoint y: 370, distance: 53.1
click at [737, 370] on bdi "1.728,00 €" at bounding box center [715, 368] width 66 height 17
copy bdi "1.728,00"
drag, startPoint x: 266, startPoint y: 368, endPoint x: 480, endPoint y: 369, distance: 213.8
click at [479, 368] on td "Corso Business Genetics 3.0 × 1" at bounding box center [474, 370] width 417 height 38
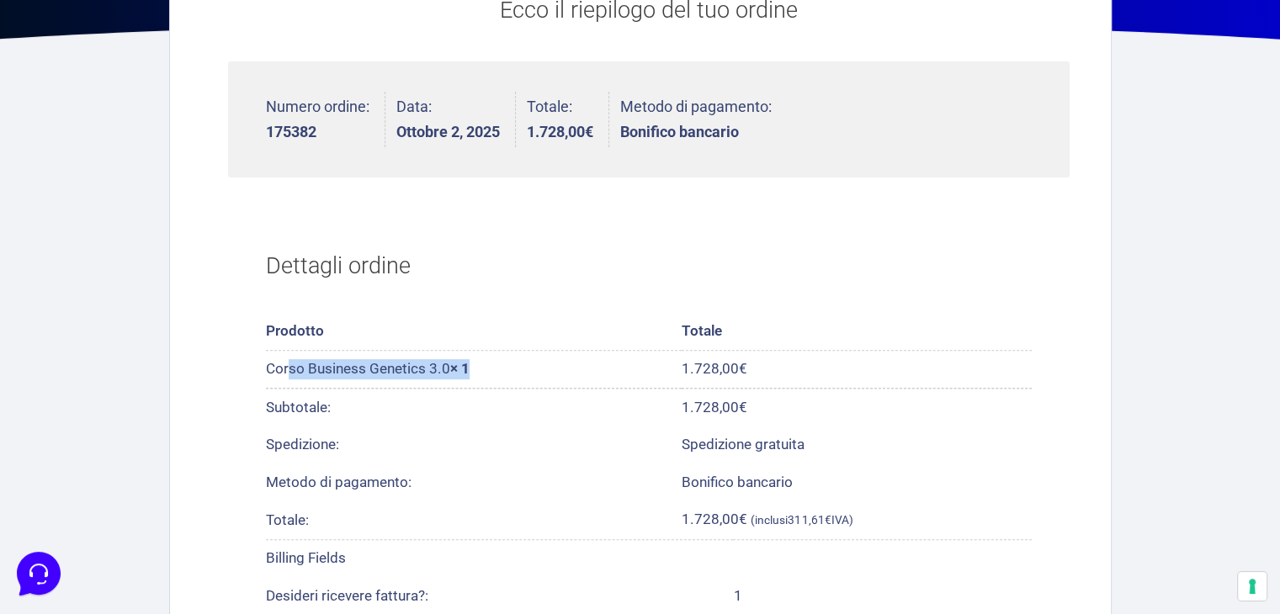
copy td "Corso Business Genetics 3.0 × 1"
drag, startPoint x: 340, startPoint y: 135, endPoint x: 268, endPoint y: 135, distance: 72.4
click at [268, 135] on strong "175382" at bounding box center [318, 132] width 104 height 15
copy strong "175382"
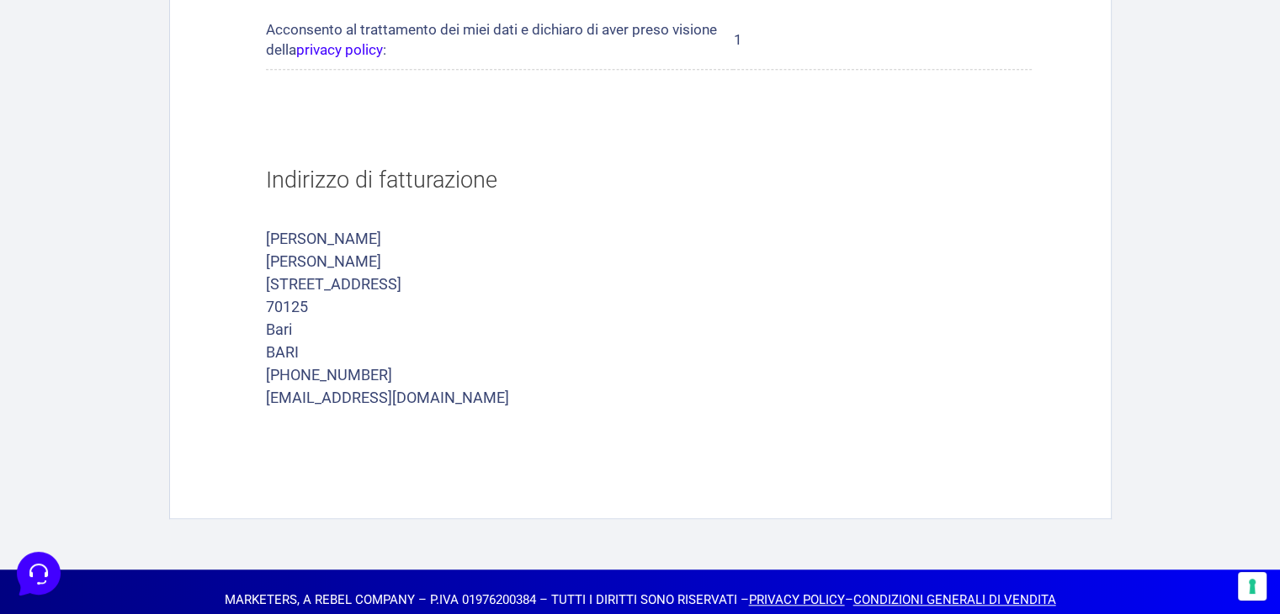
scroll to position [1421, 0]
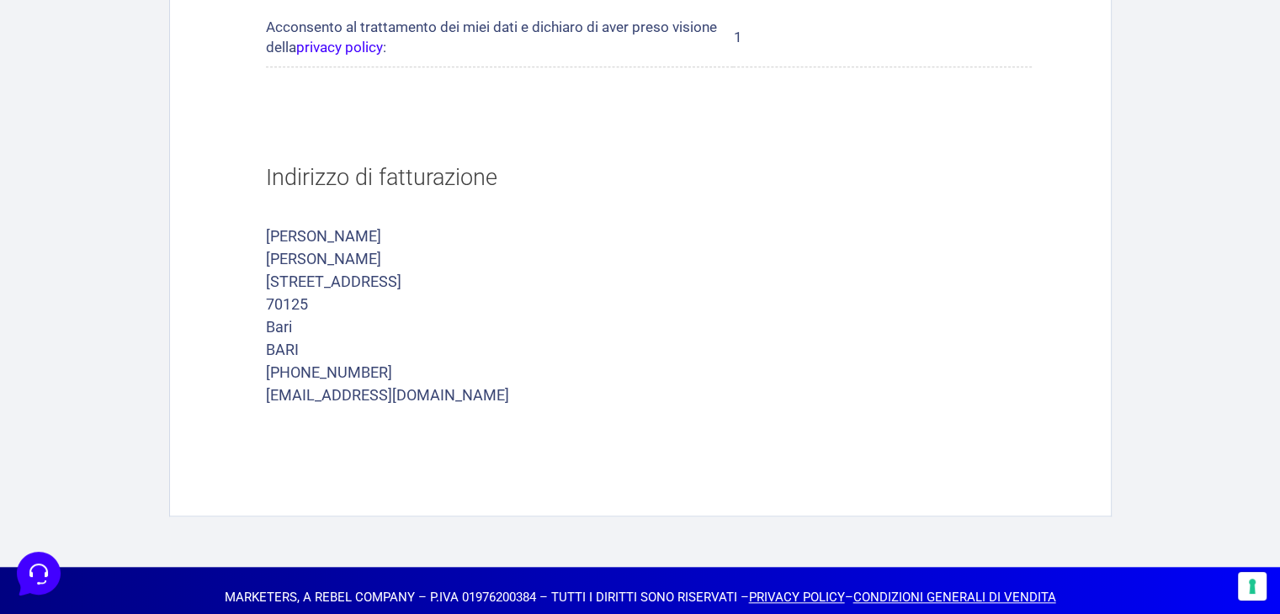
click at [366, 279] on address "Giovanna Gallotta Giovanna Gallotta Largo Ciaia 13 70125 Bari BARI +39389516142…" at bounding box center [649, 316] width 766 height 182
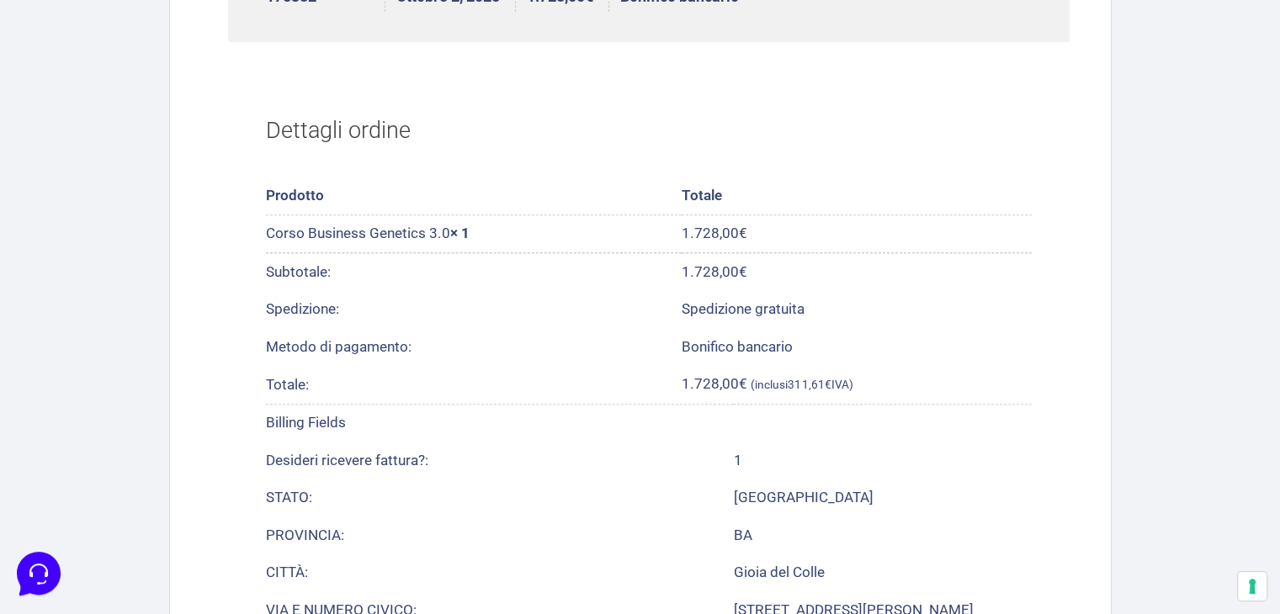
scroll to position [580, 0]
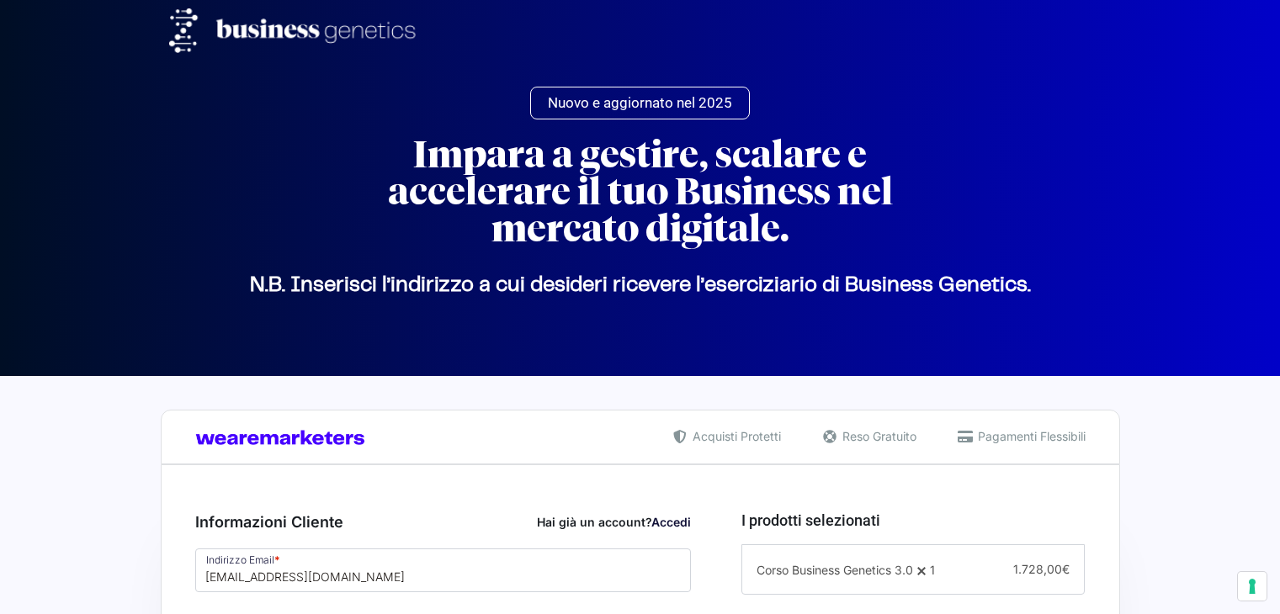
select select "BA"
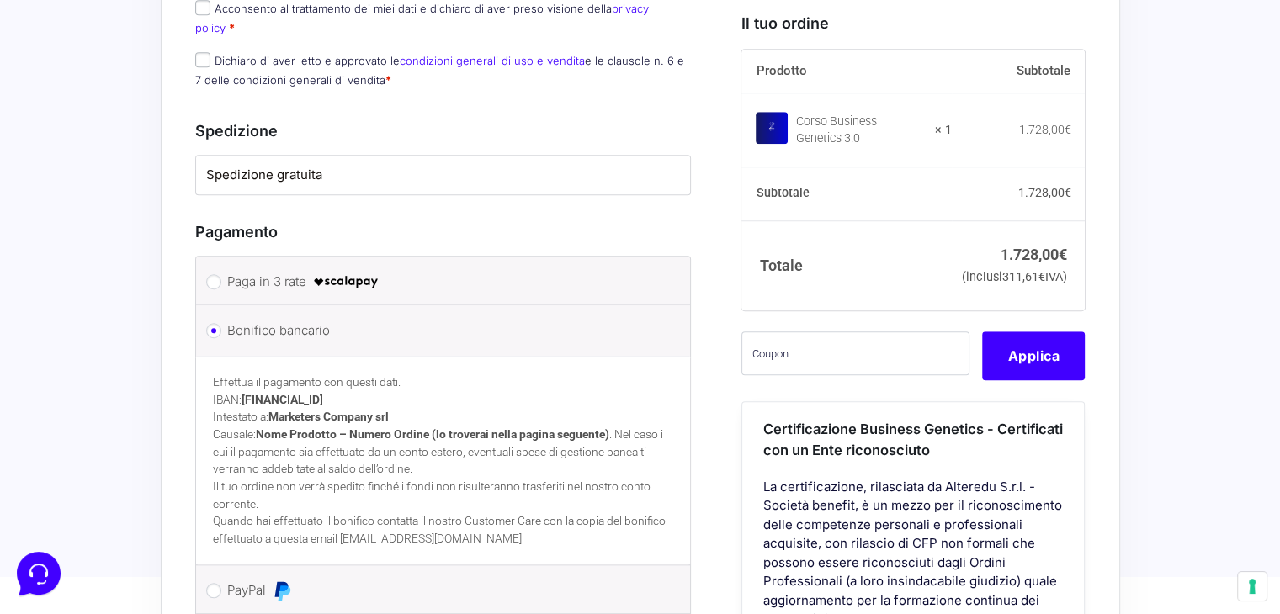
scroll to position [1329, 0]
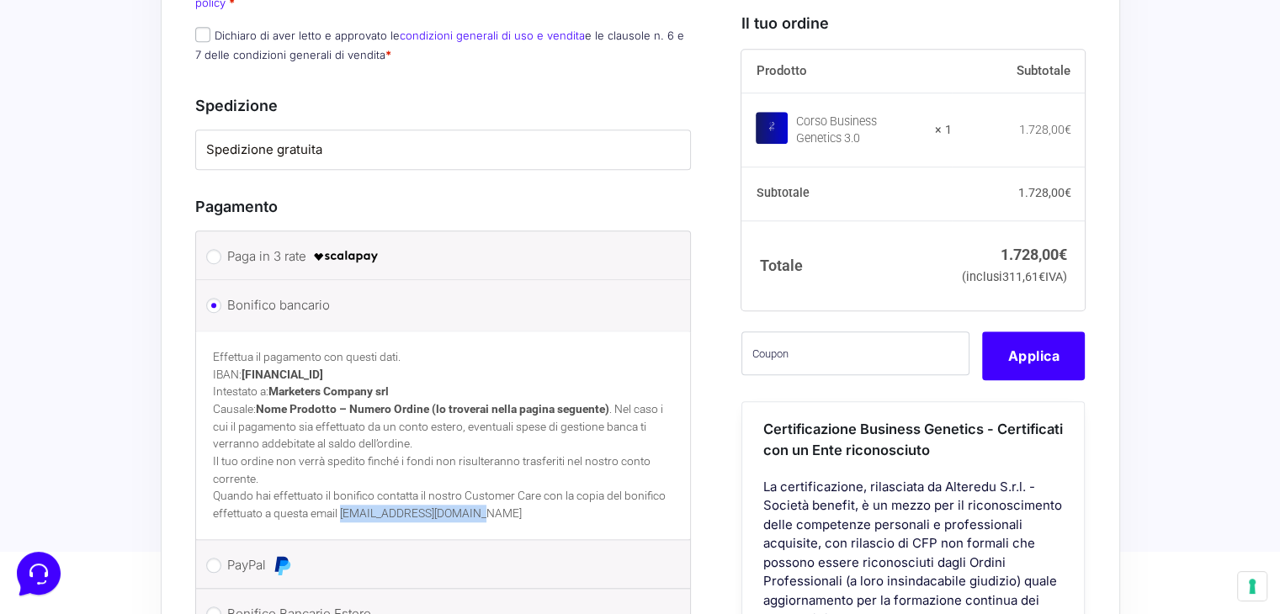
drag, startPoint x: 499, startPoint y: 492, endPoint x: 343, endPoint y: 491, distance: 155.7
click at [343, 491] on p "Quando hai effettuato il bonifico contatta il nostro Customer Care con la copia…" at bounding box center [443, 504] width 461 height 35
copy p "[EMAIL_ADDRESS][DOMAIN_NAME]"
drag, startPoint x: 428, startPoint y: 365, endPoint x: 323, endPoint y: 358, distance: 105.5
click at [276, 364] on p "Effettua il pagamento con questi dati. IBAN: [FINANCIAL_ID] Intestato a: Market…" at bounding box center [443, 400] width 461 height 104
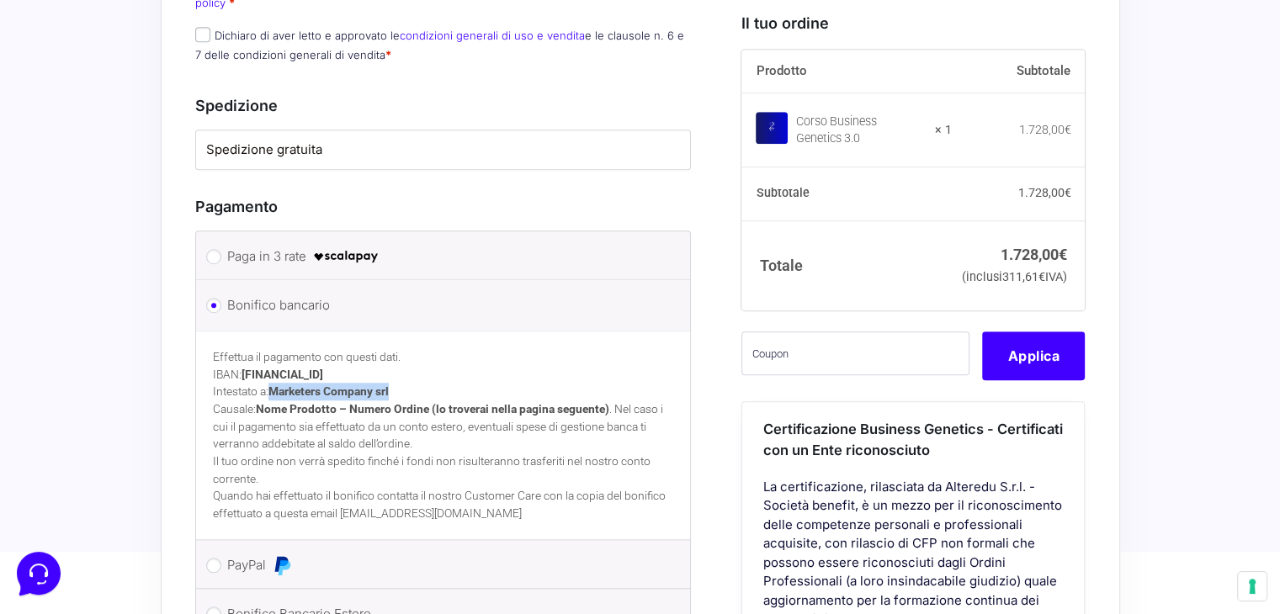
copy strong "Marketers Company srl"
drag, startPoint x: 421, startPoint y: 348, endPoint x: 242, endPoint y: 348, distance: 178.4
click at [242, 348] on p "Effettua il pagamento con questi dati. IBAN: [FINANCIAL_ID] Intestato a: Market…" at bounding box center [443, 400] width 461 height 104
copy strong "[FINANCIAL_ID]"
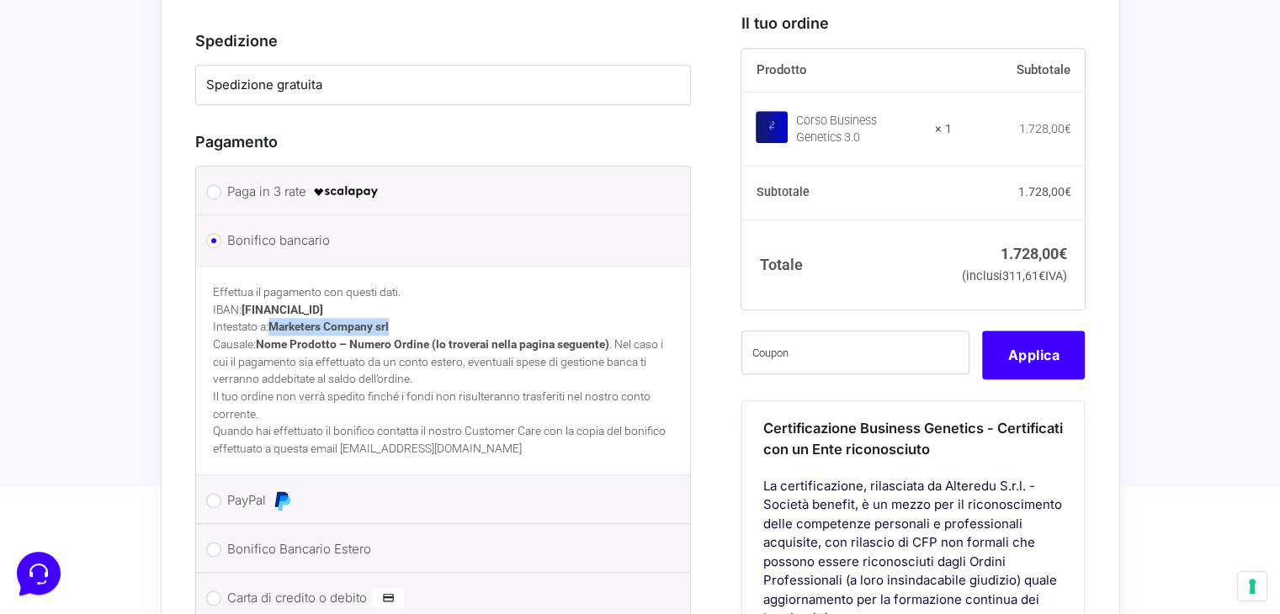
scroll to position [1413, 0]
